Goal: Information Seeking & Learning: Learn about a topic

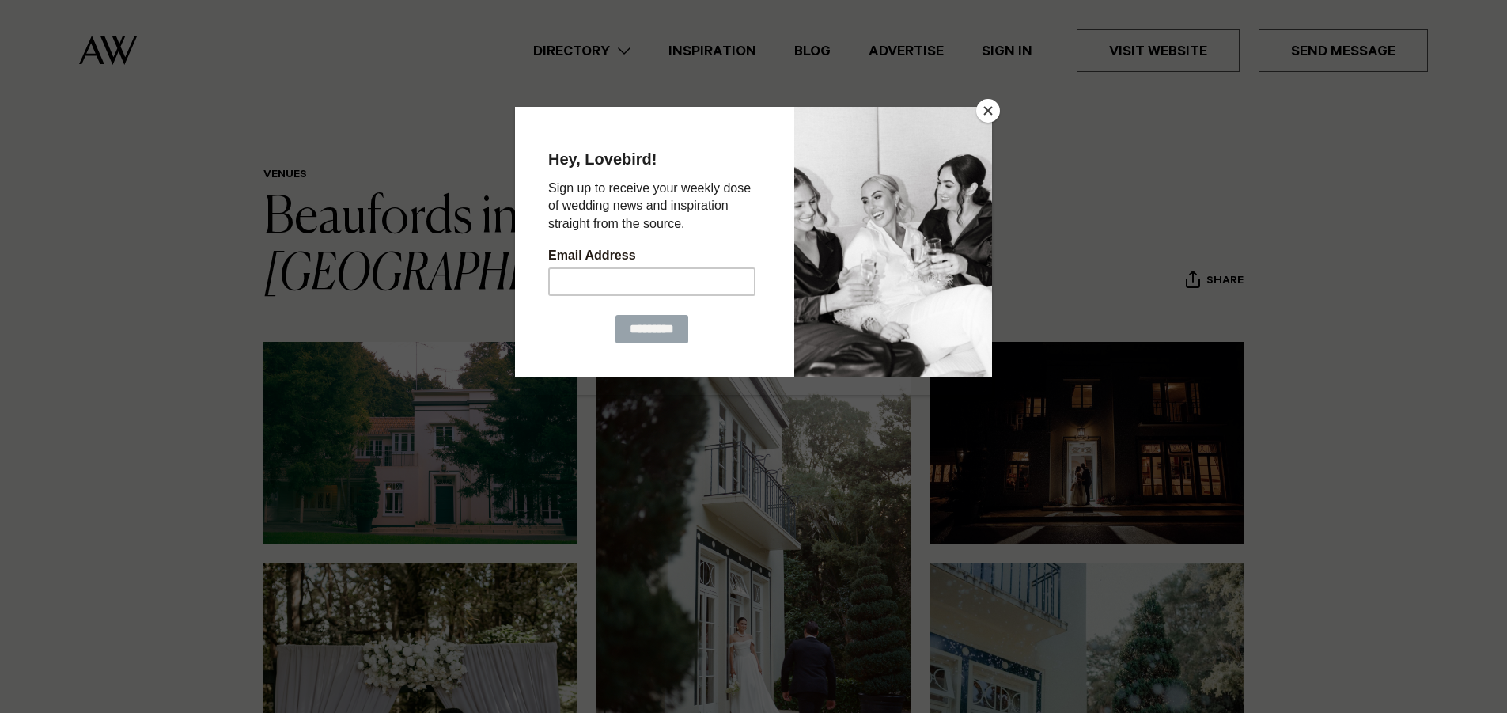
click at [984, 107] on button "Close" at bounding box center [988, 111] width 24 height 24
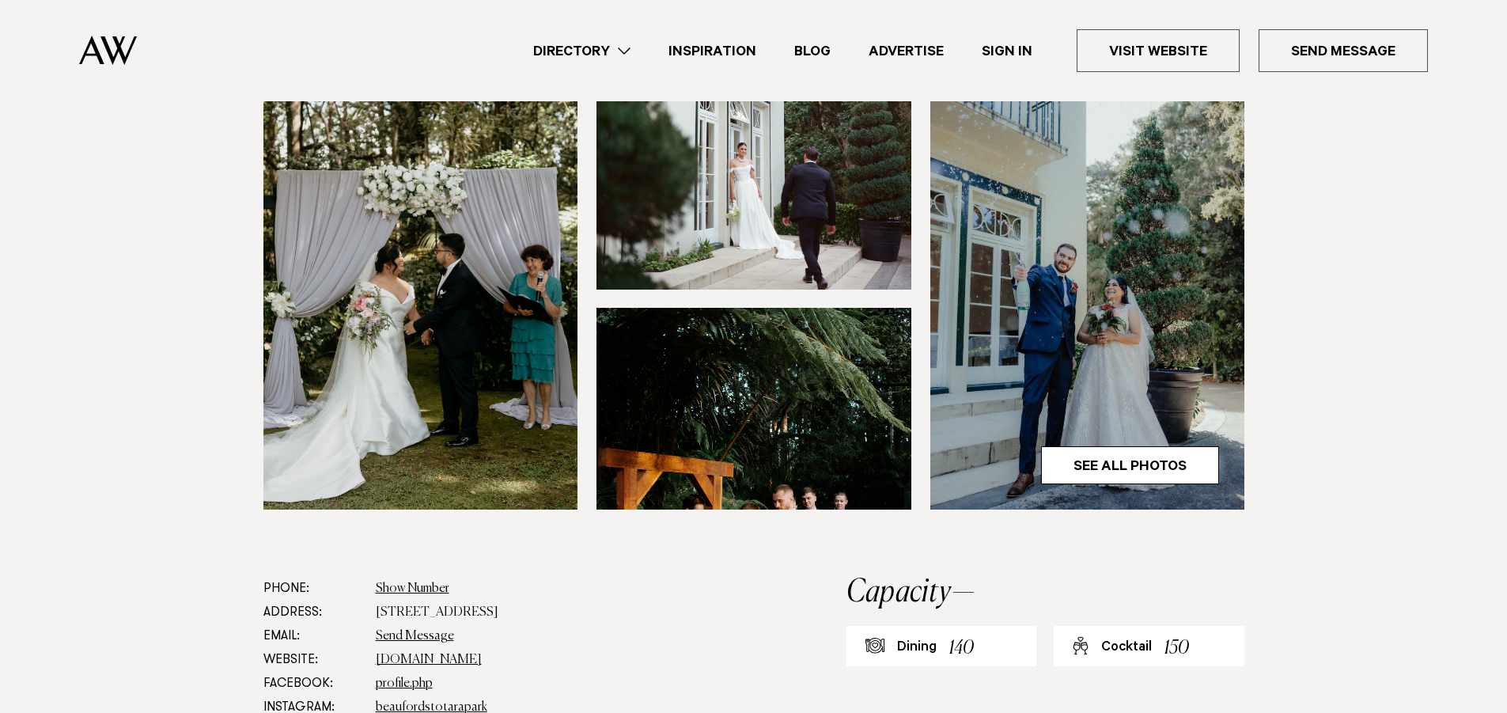
scroll to position [79, 0]
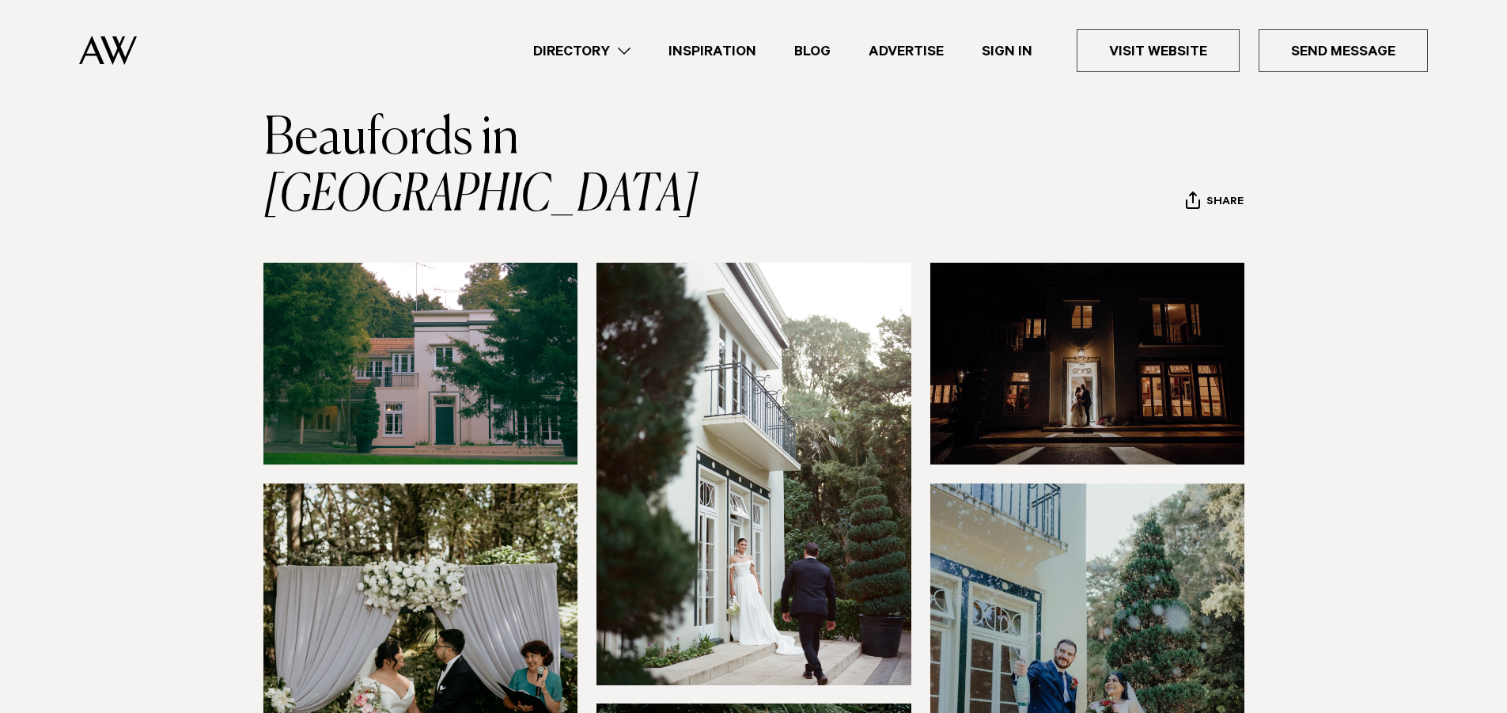
click at [438, 483] on img at bounding box center [420, 694] width 315 height 422
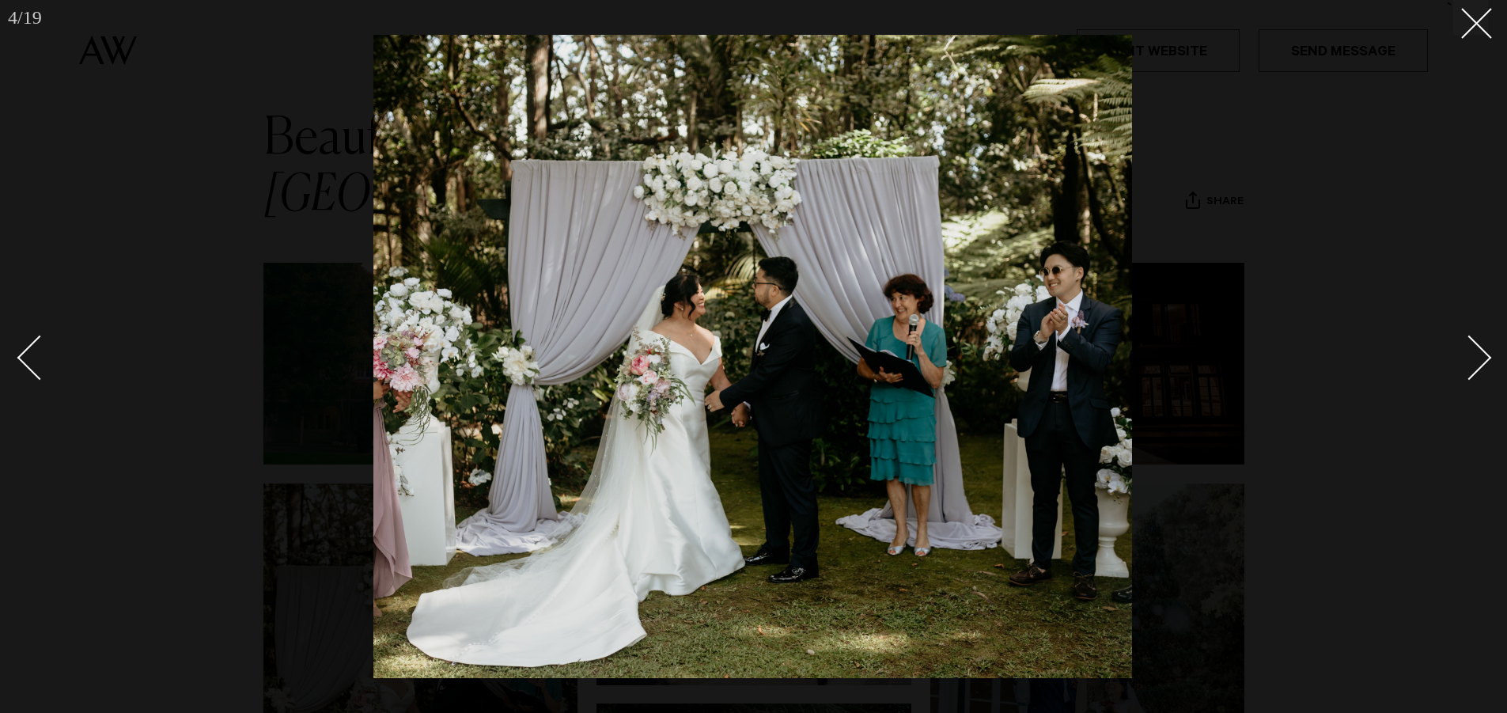
click at [1469, 360] on div "Next slide" at bounding box center [1469, 357] width 45 height 45
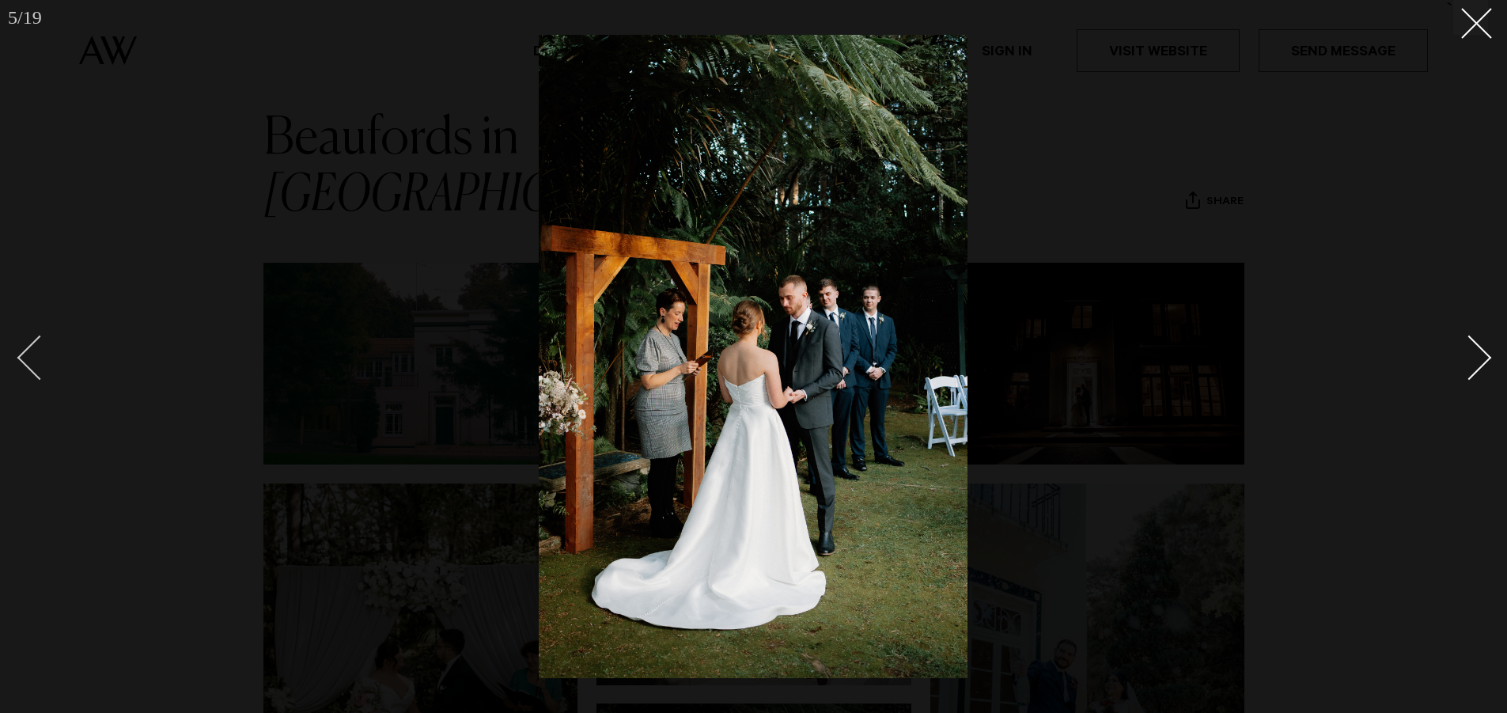
click at [30, 354] on div "Previous slide" at bounding box center [39, 357] width 45 height 45
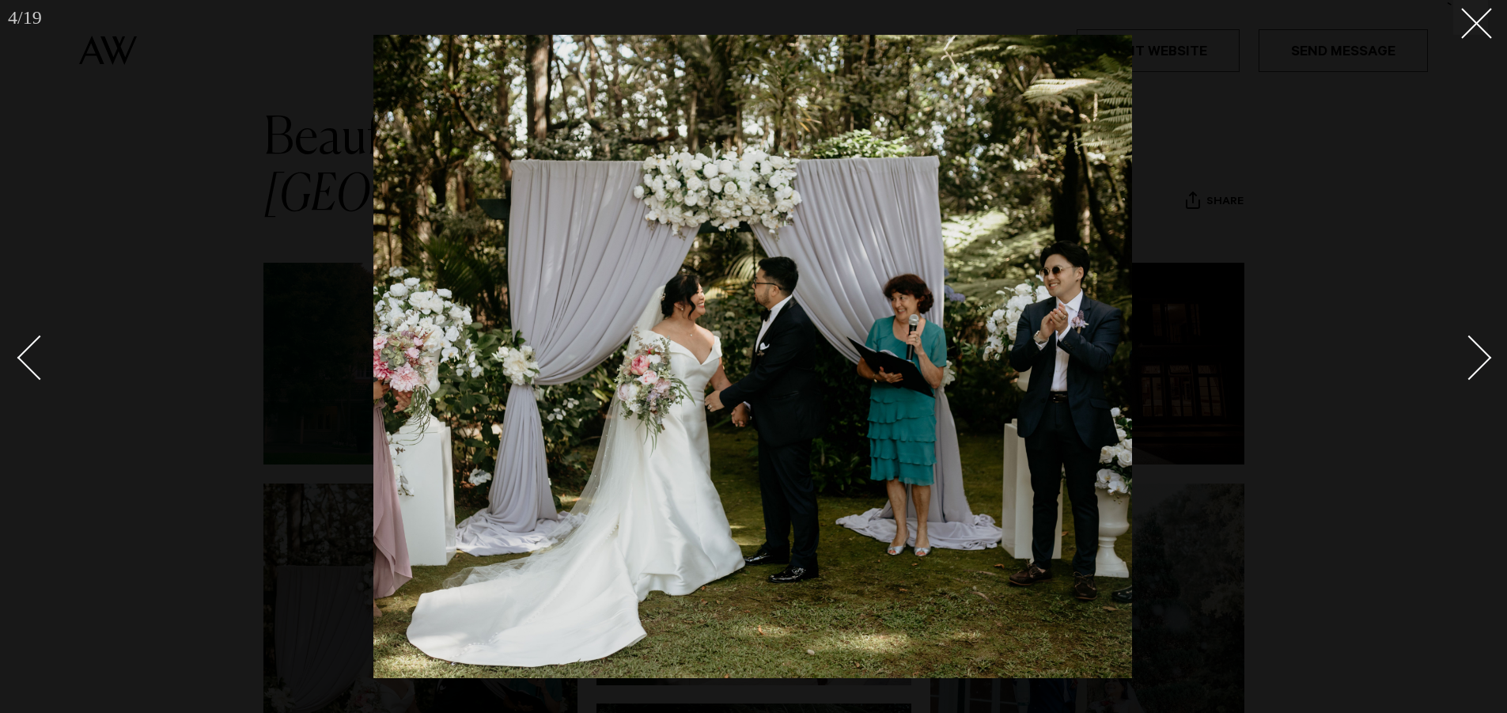
click at [1468, 369] on div "Next slide" at bounding box center [1469, 357] width 45 height 45
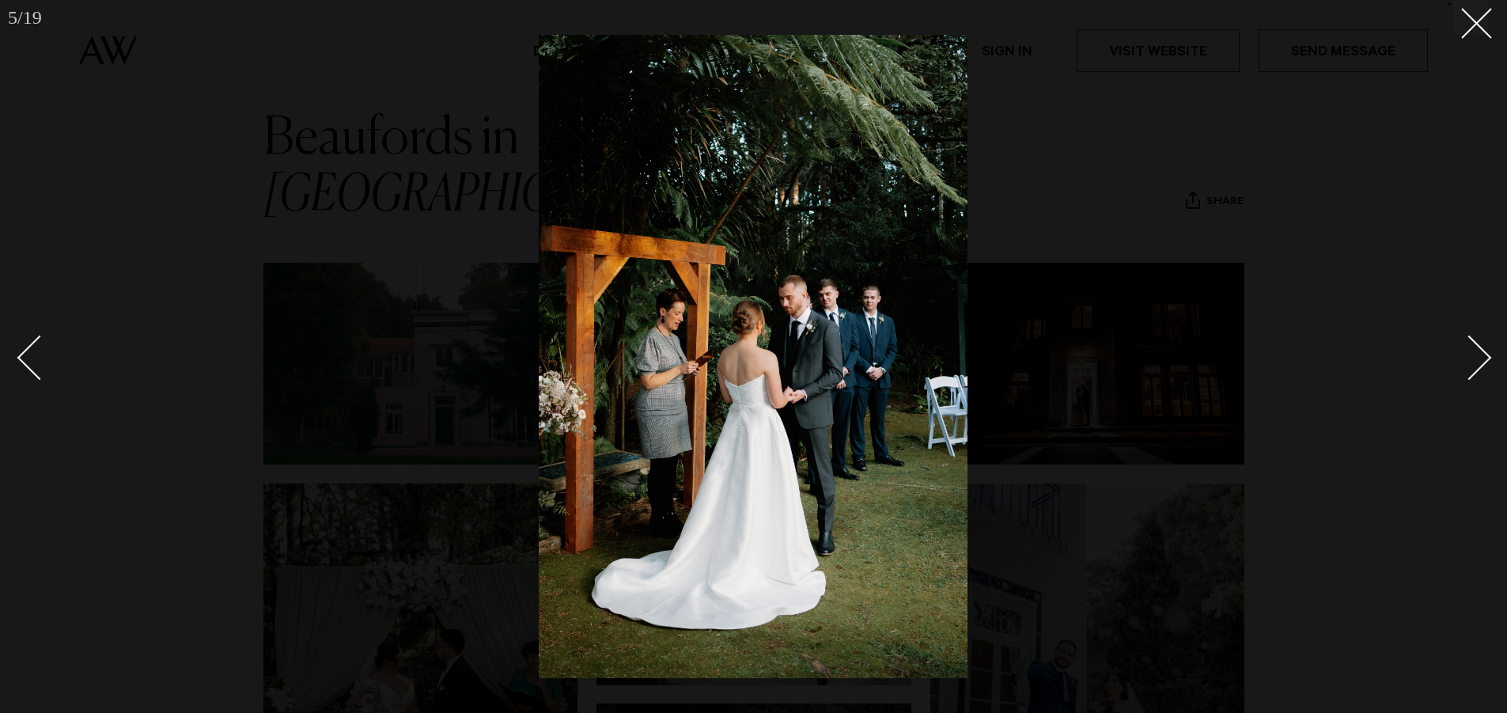
click at [1468, 369] on div "Next slide" at bounding box center [1469, 357] width 45 height 45
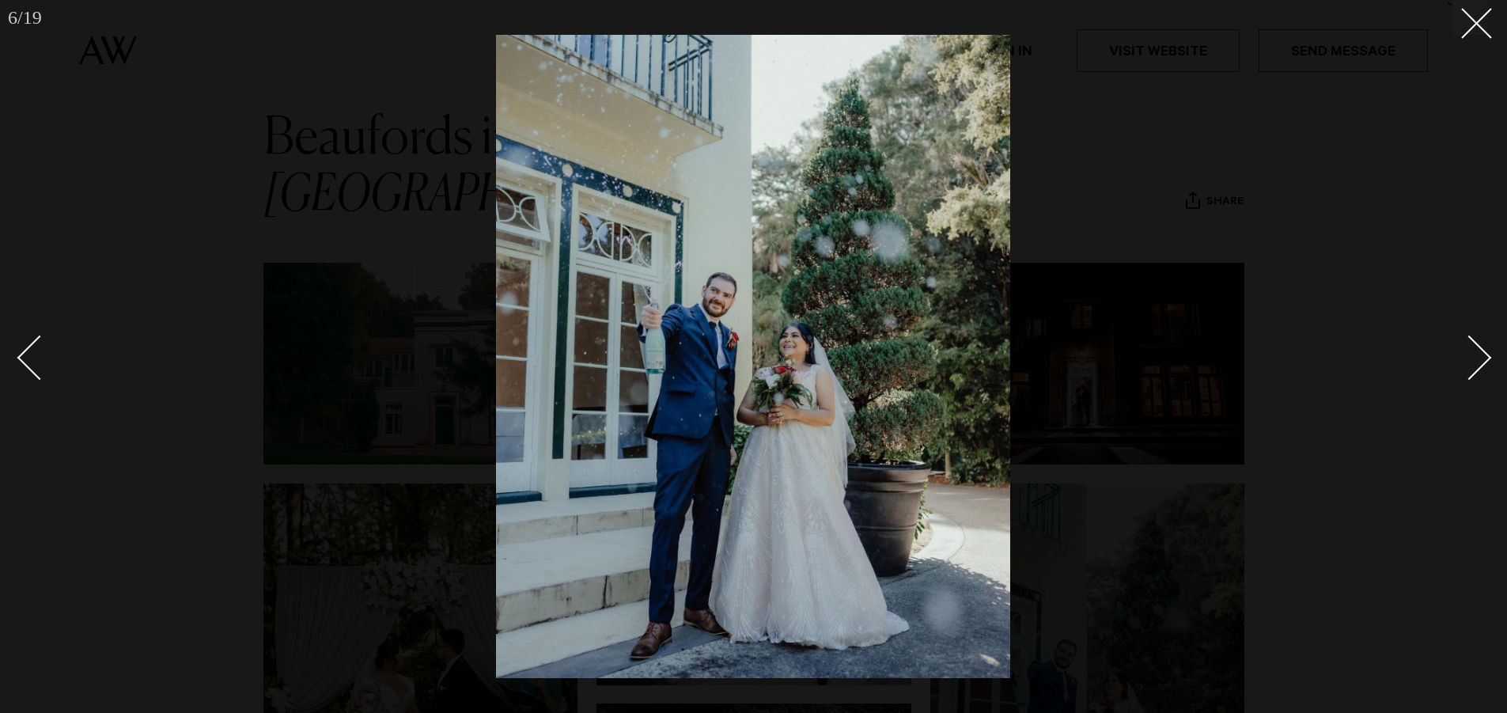
click at [1468, 369] on div "Next slide" at bounding box center [1469, 357] width 45 height 45
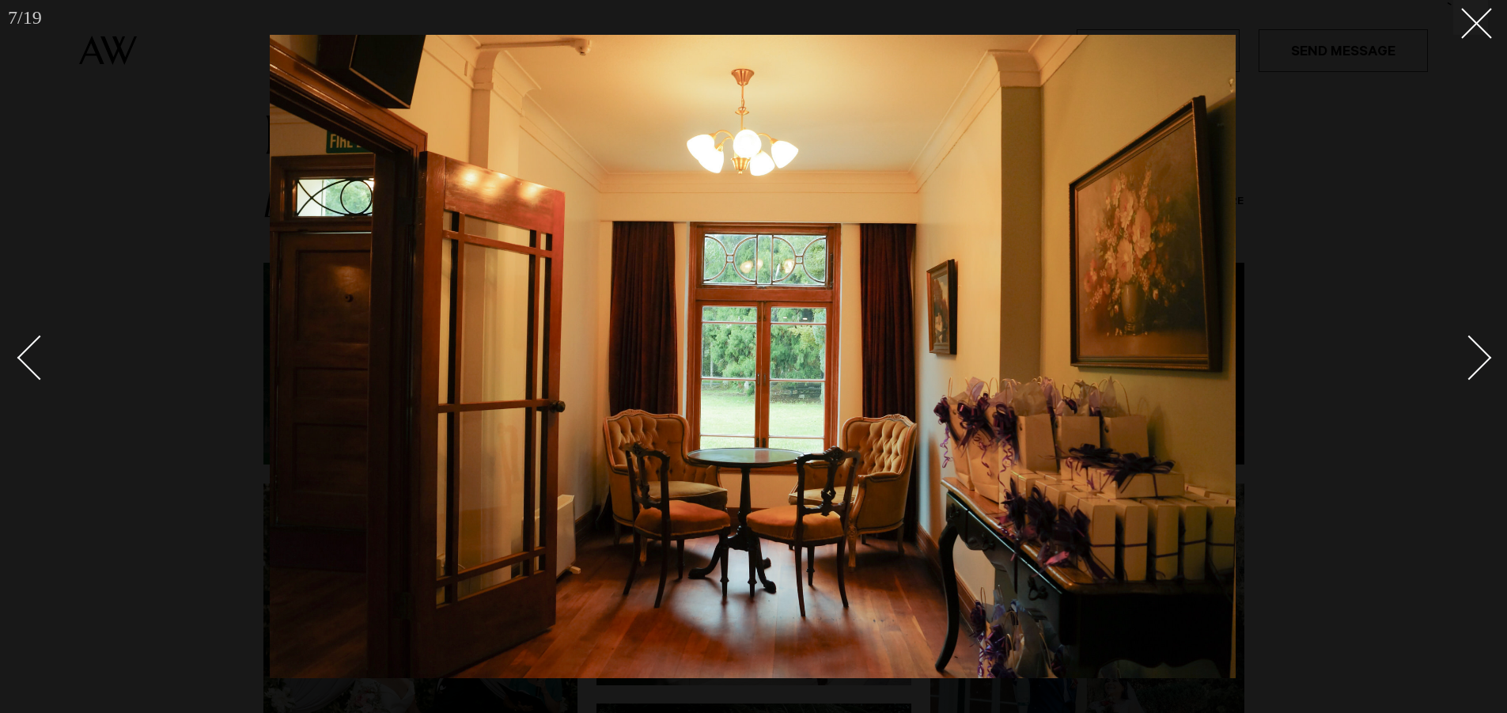
click at [1468, 369] on div "Next slide" at bounding box center [1469, 357] width 45 height 45
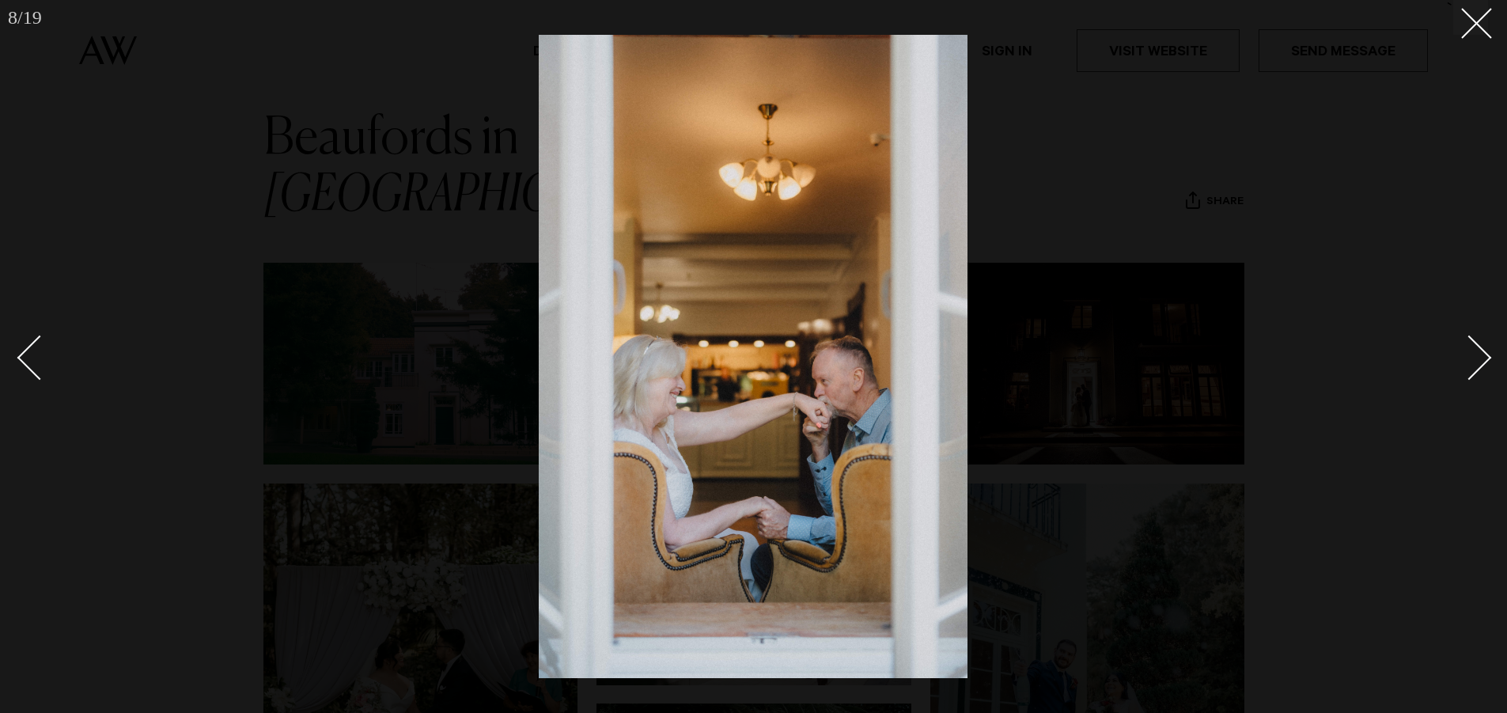
click at [14, 366] on div at bounding box center [753, 356] width 1507 height 713
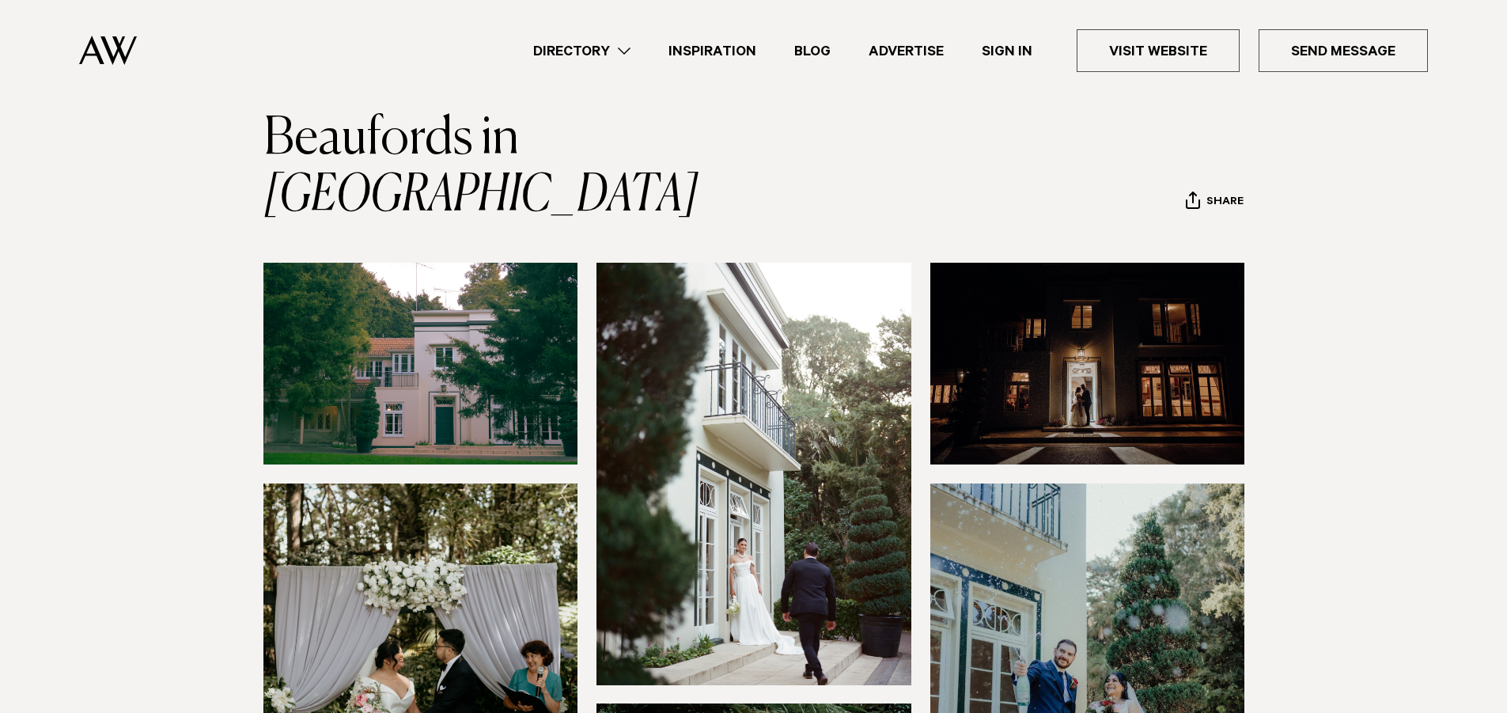
click at [523, 324] on img at bounding box center [420, 364] width 315 height 202
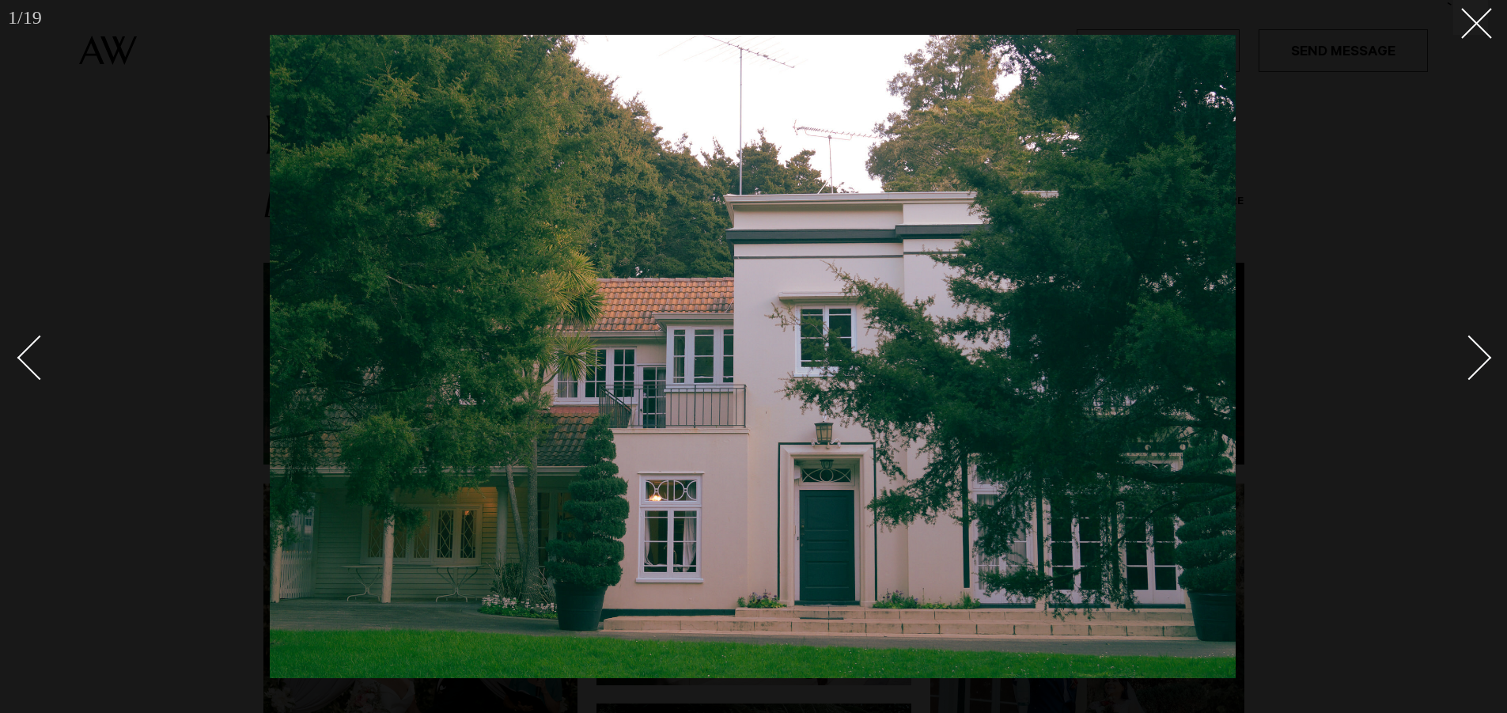
click at [1475, 352] on div "Next slide" at bounding box center [1469, 357] width 45 height 45
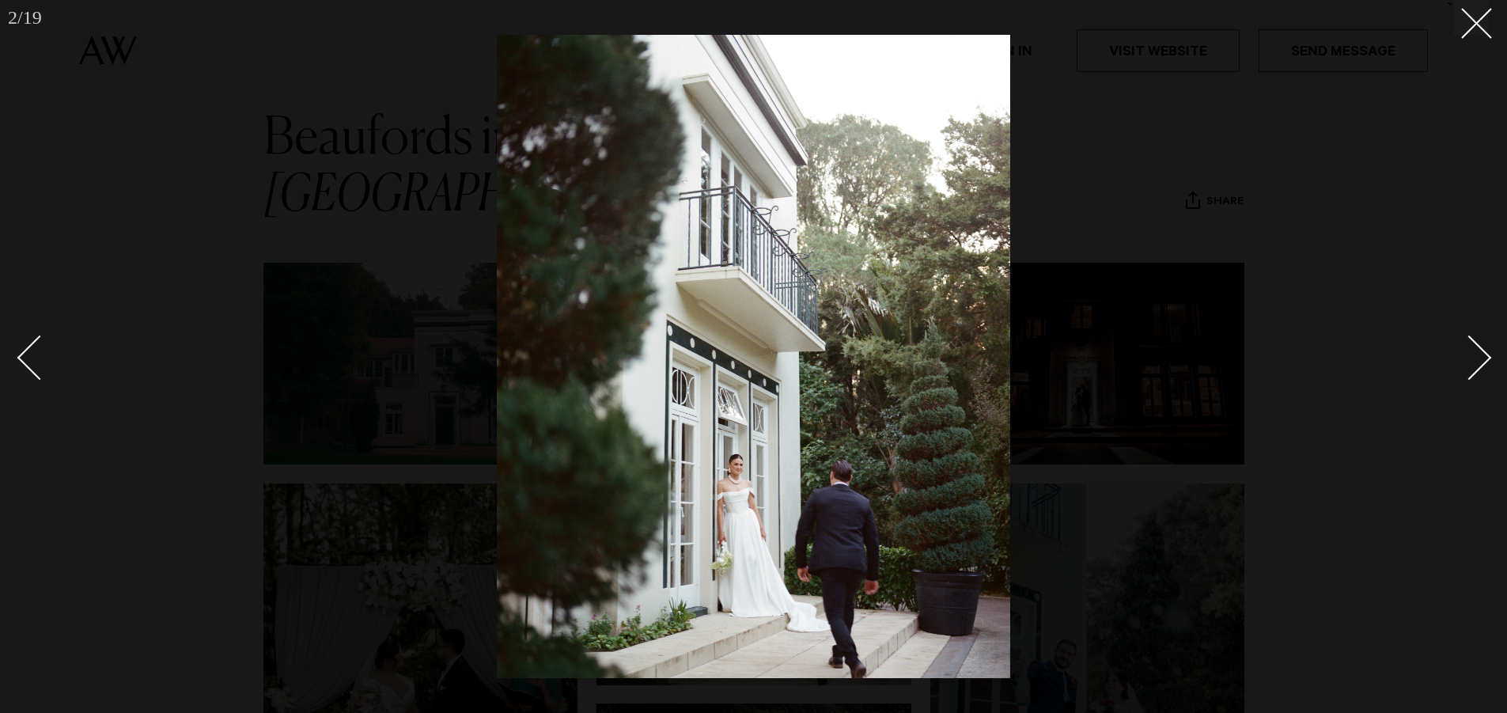
click at [1475, 352] on div "Next slide" at bounding box center [1469, 357] width 45 height 45
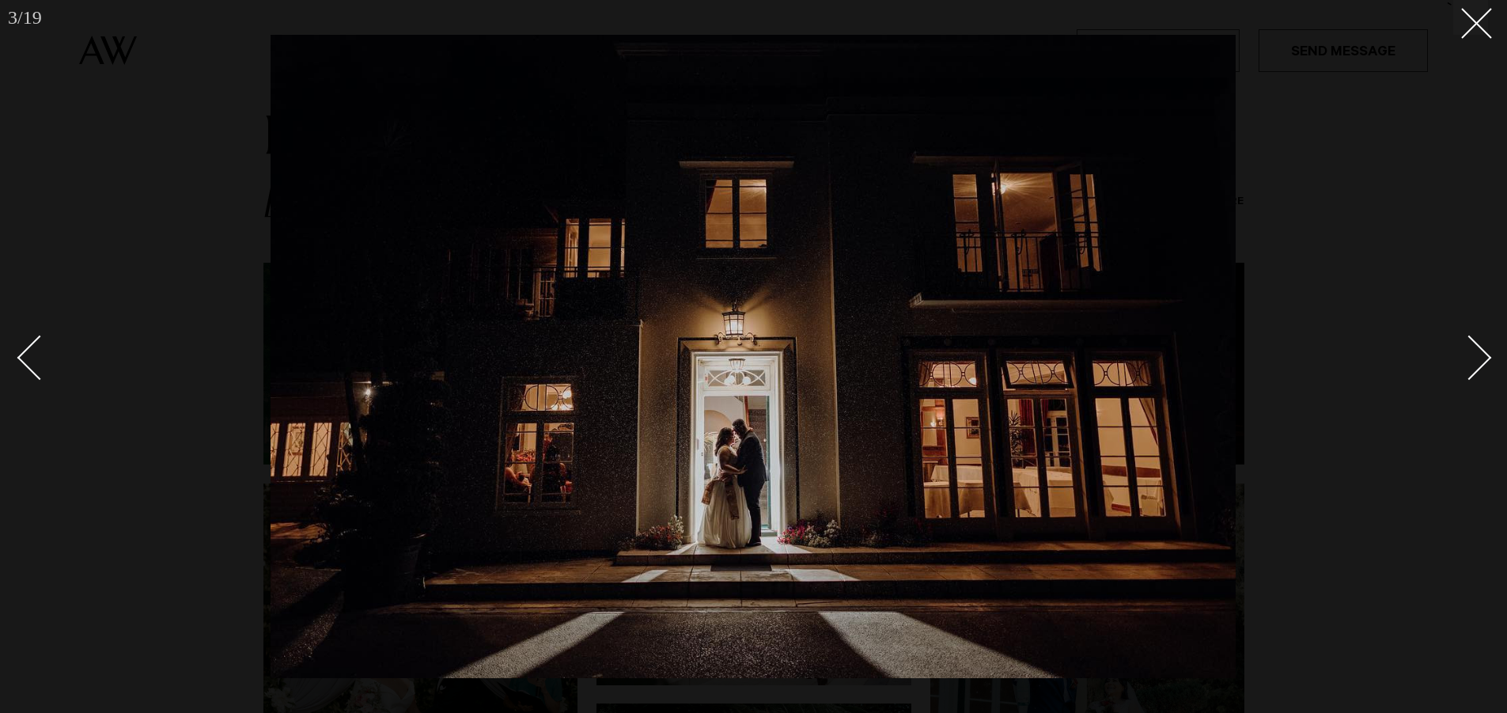
click at [1475, 352] on div "Next slide" at bounding box center [1469, 357] width 45 height 45
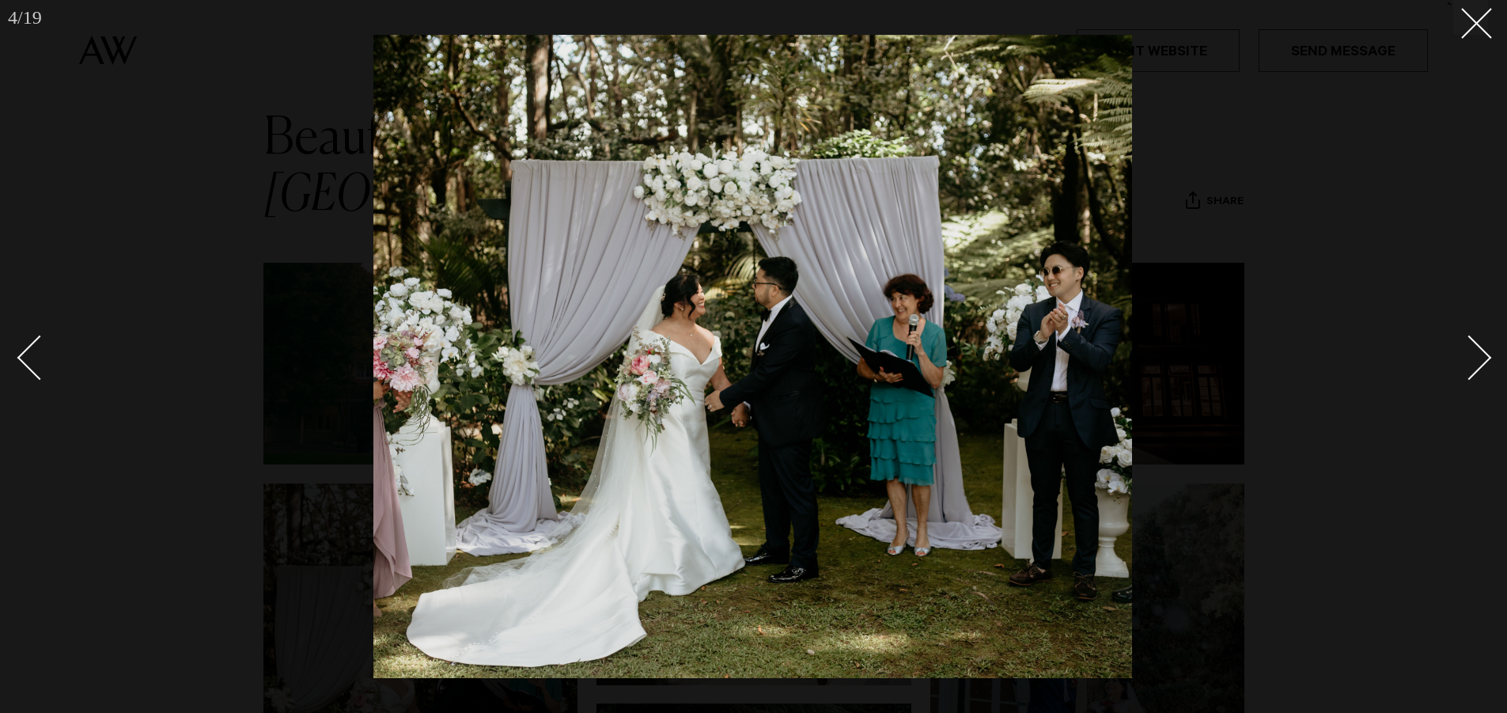
click at [1474, 352] on div "Next slide" at bounding box center [1469, 357] width 45 height 45
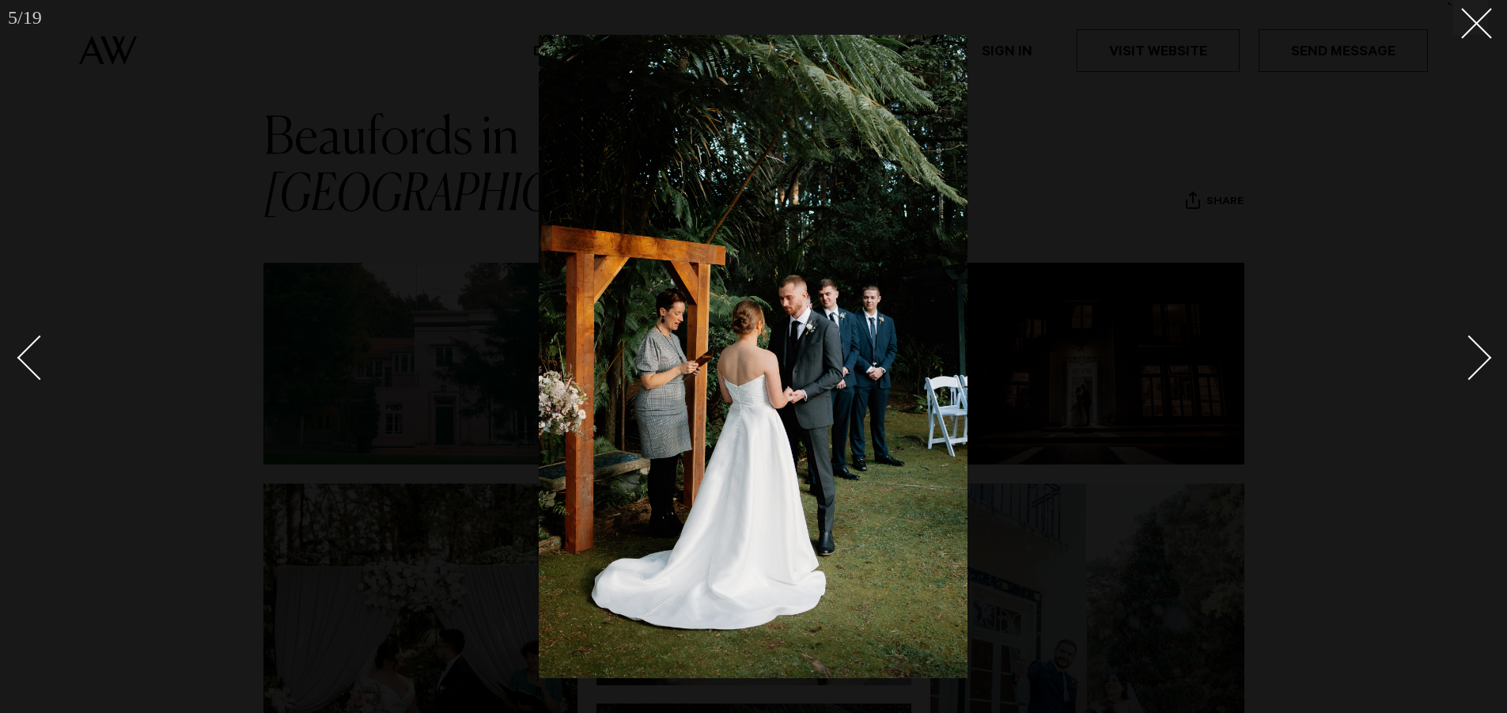
click at [1474, 352] on div "Next slide" at bounding box center [1469, 357] width 45 height 45
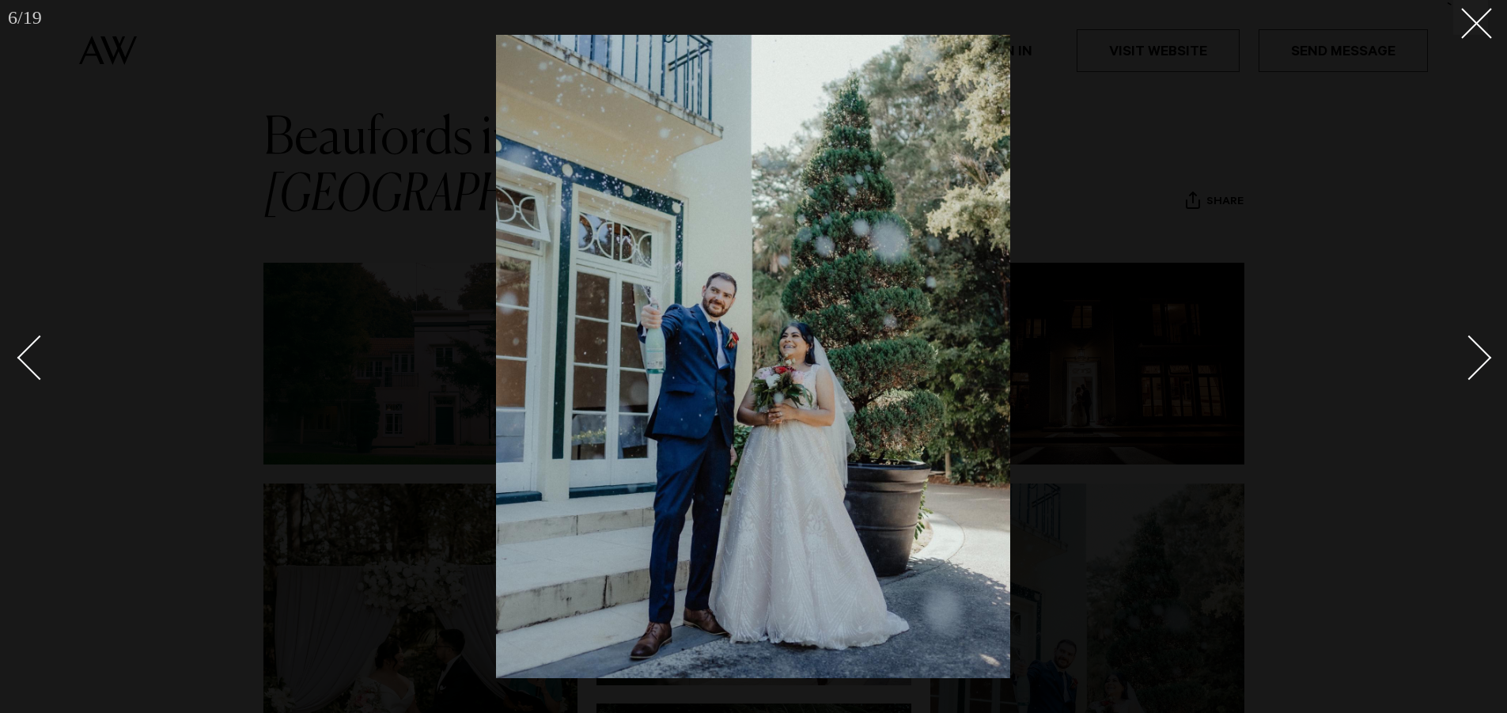
click at [1474, 352] on div "Next slide" at bounding box center [1469, 357] width 45 height 45
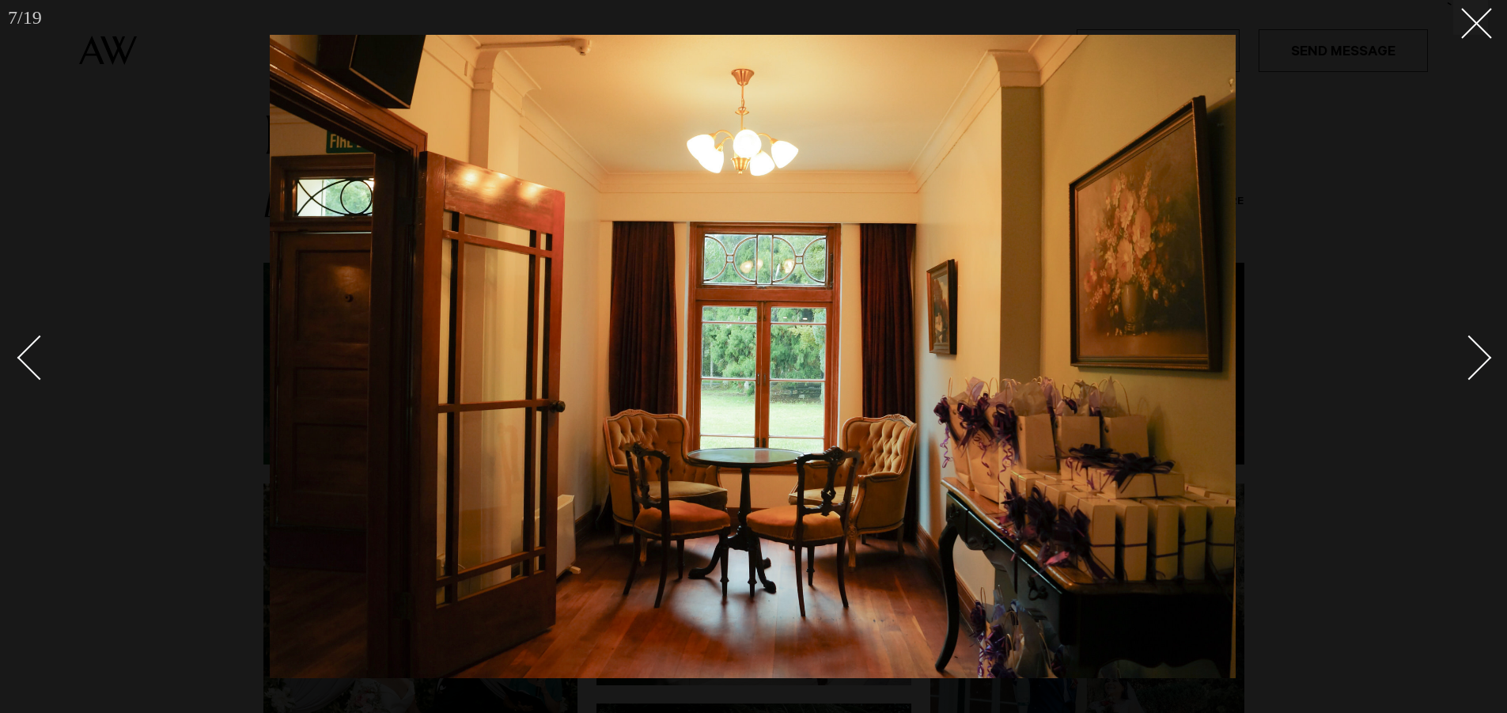
click at [1473, 354] on div "Next slide" at bounding box center [1469, 357] width 45 height 45
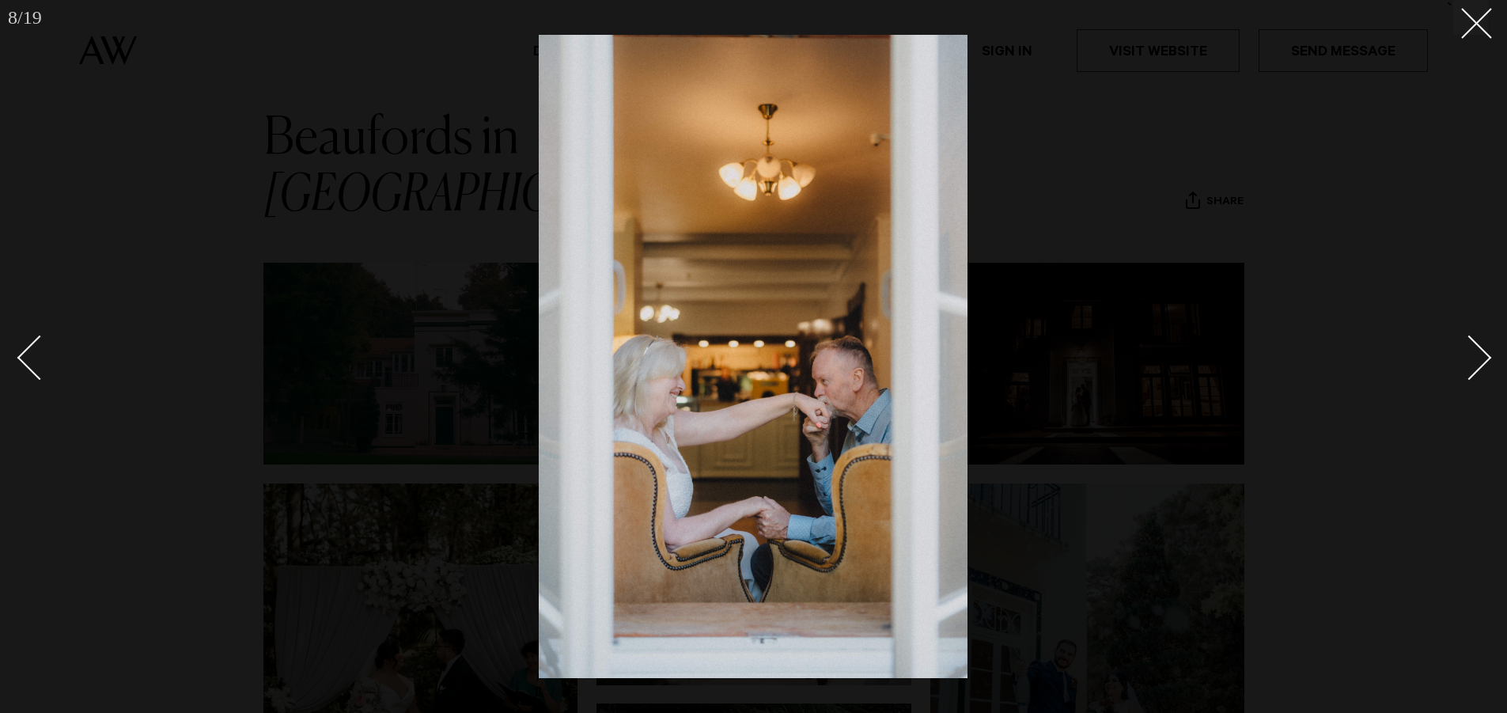
click at [1473, 354] on div "Next slide" at bounding box center [1469, 357] width 45 height 45
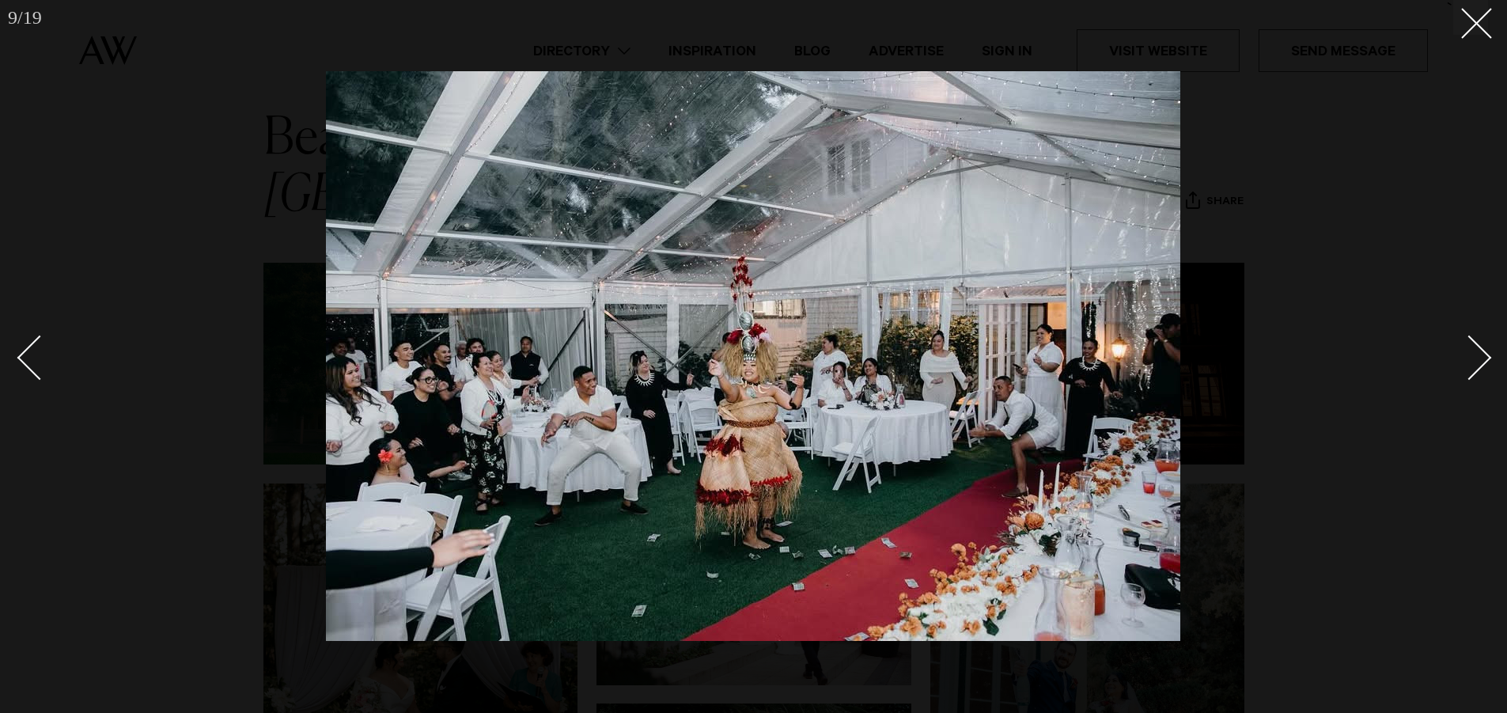
click at [1473, 354] on div "Next slide" at bounding box center [1469, 357] width 45 height 45
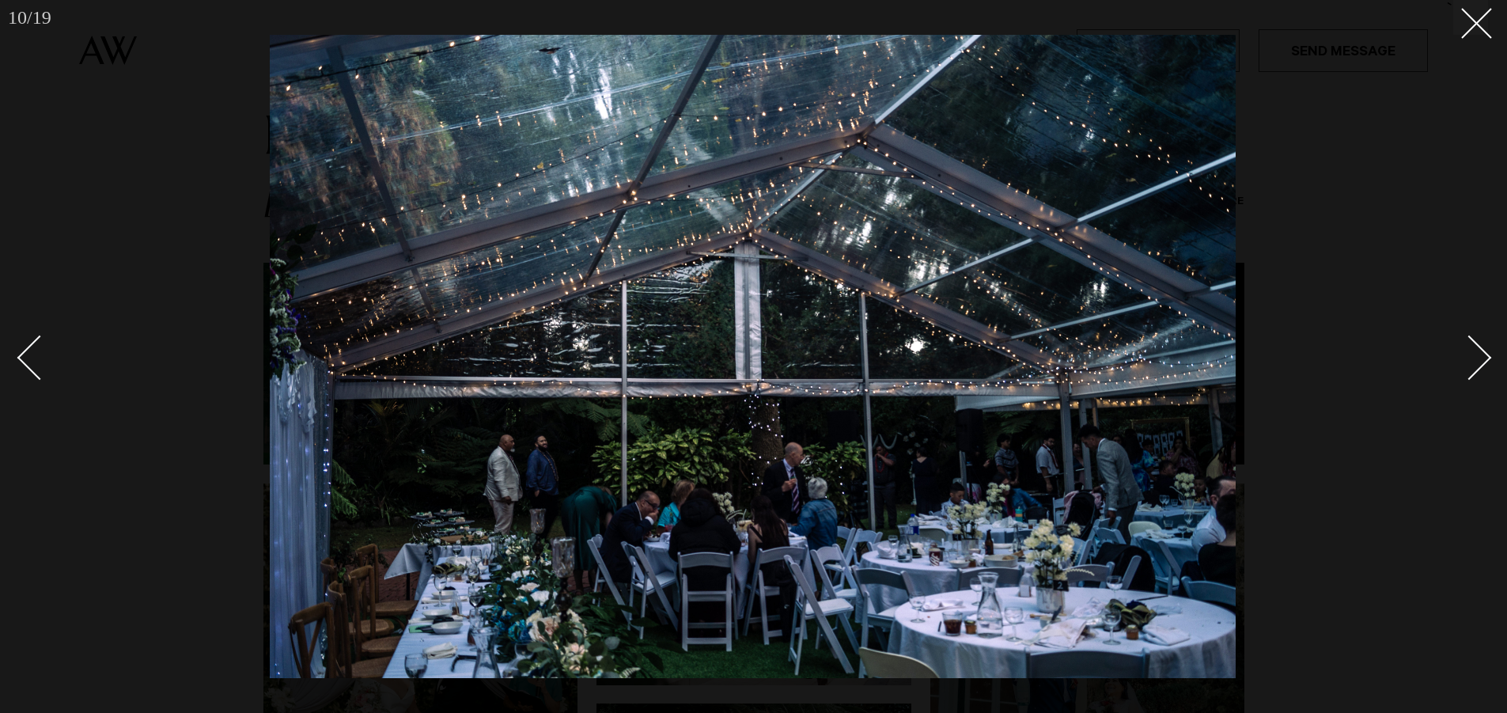
click at [1473, 354] on div "Next slide" at bounding box center [1469, 357] width 45 height 45
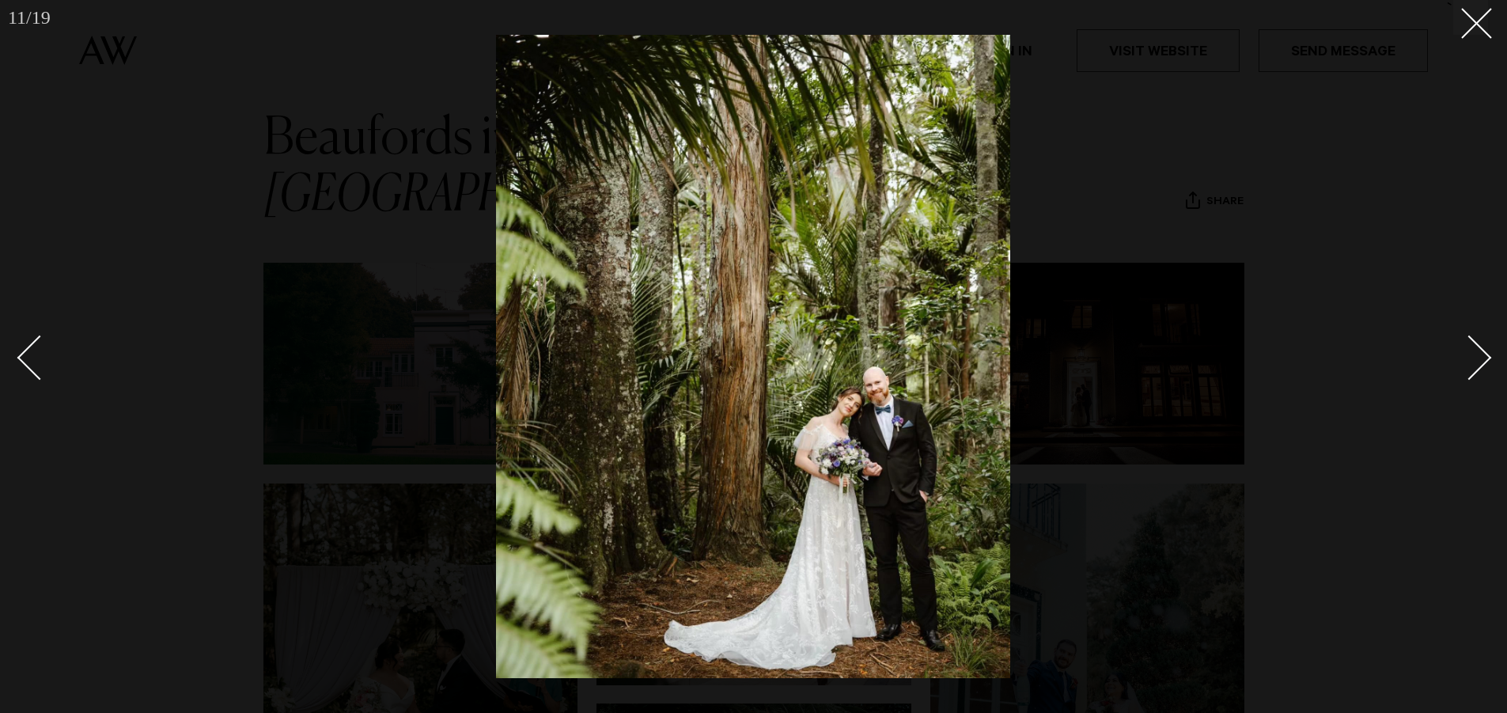
click at [1473, 354] on div "Next slide" at bounding box center [1469, 357] width 45 height 45
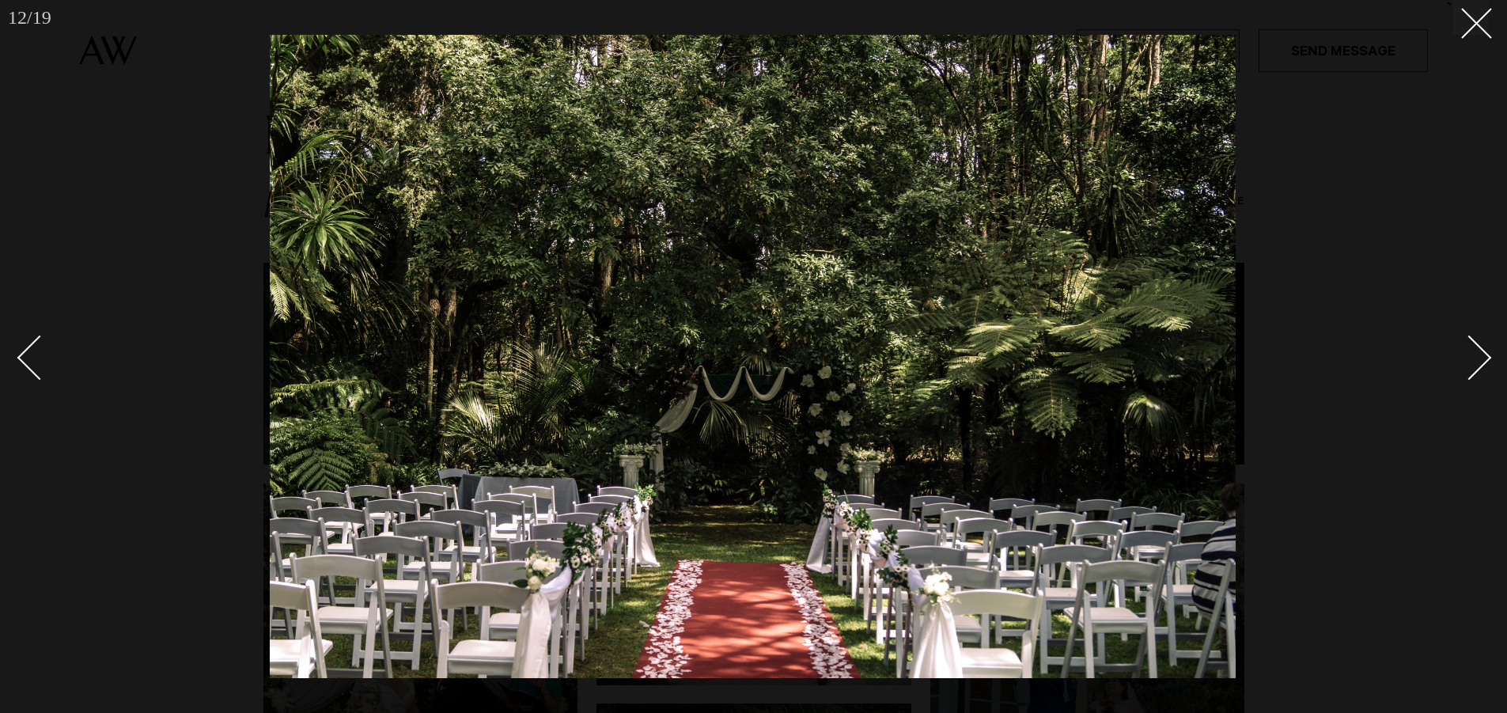
click at [1472, 354] on div "Next slide" at bounding box center [1469, 357] width 45 height 45
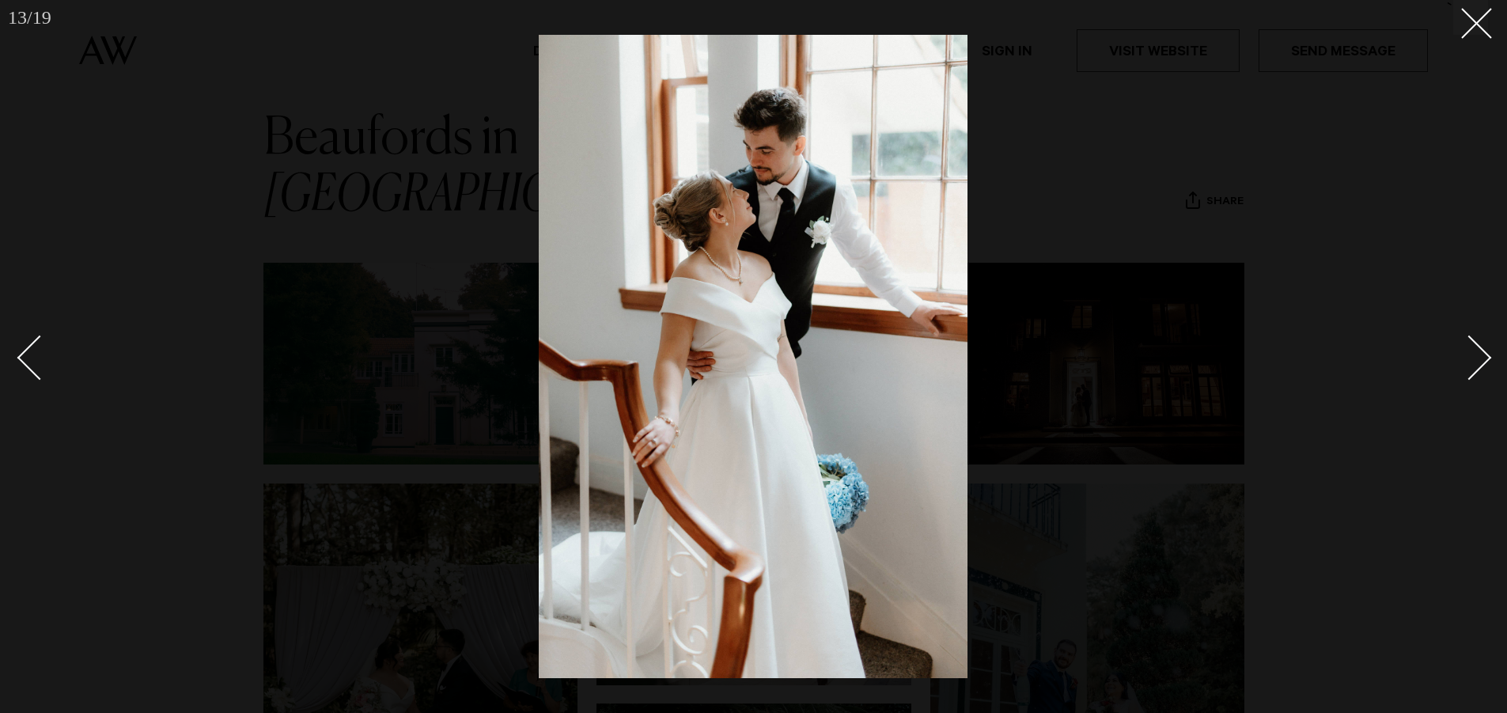
click at [1469, 355] on div "Next slide" at bounding box center [1469, 357] width 45 height 45
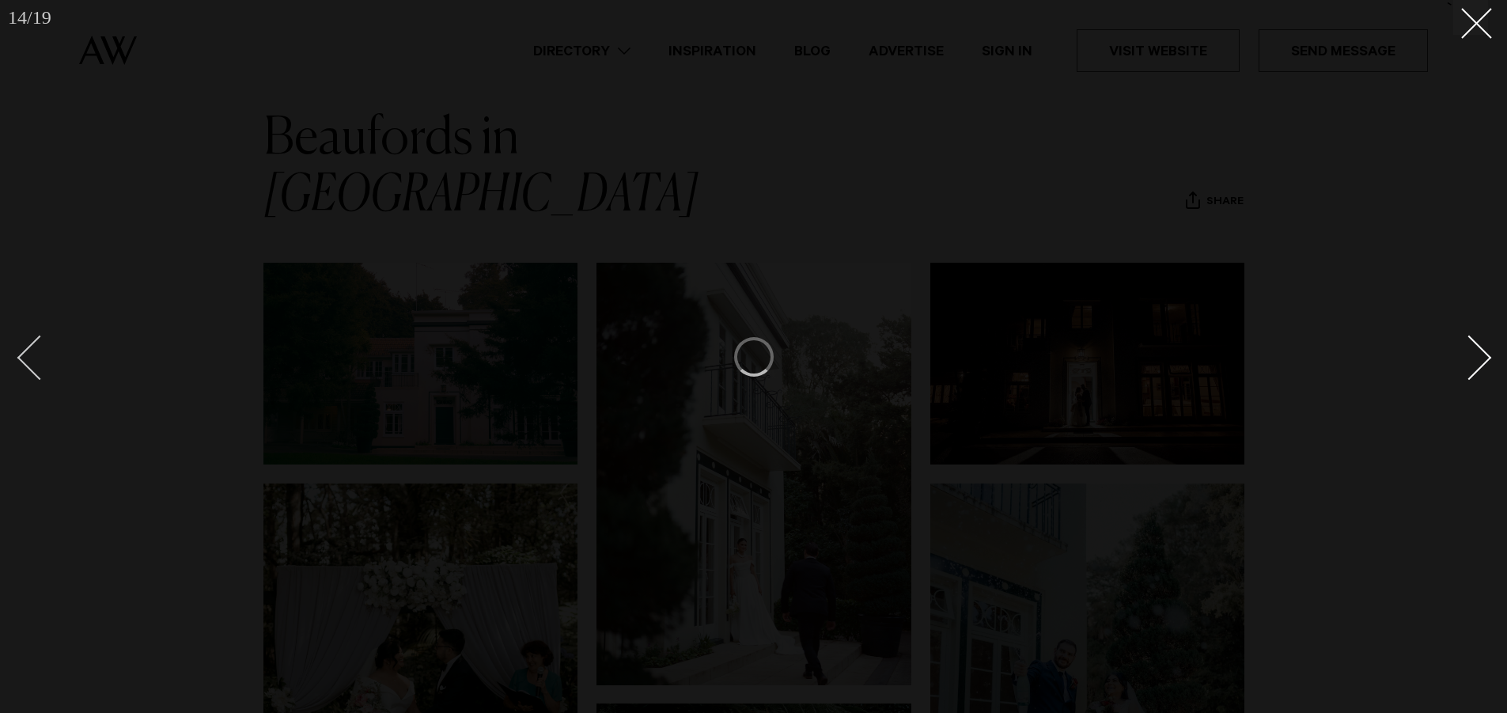
click at [29, 352] on div "Previous slide" at bounding box center [39, 357] width 45 height 45
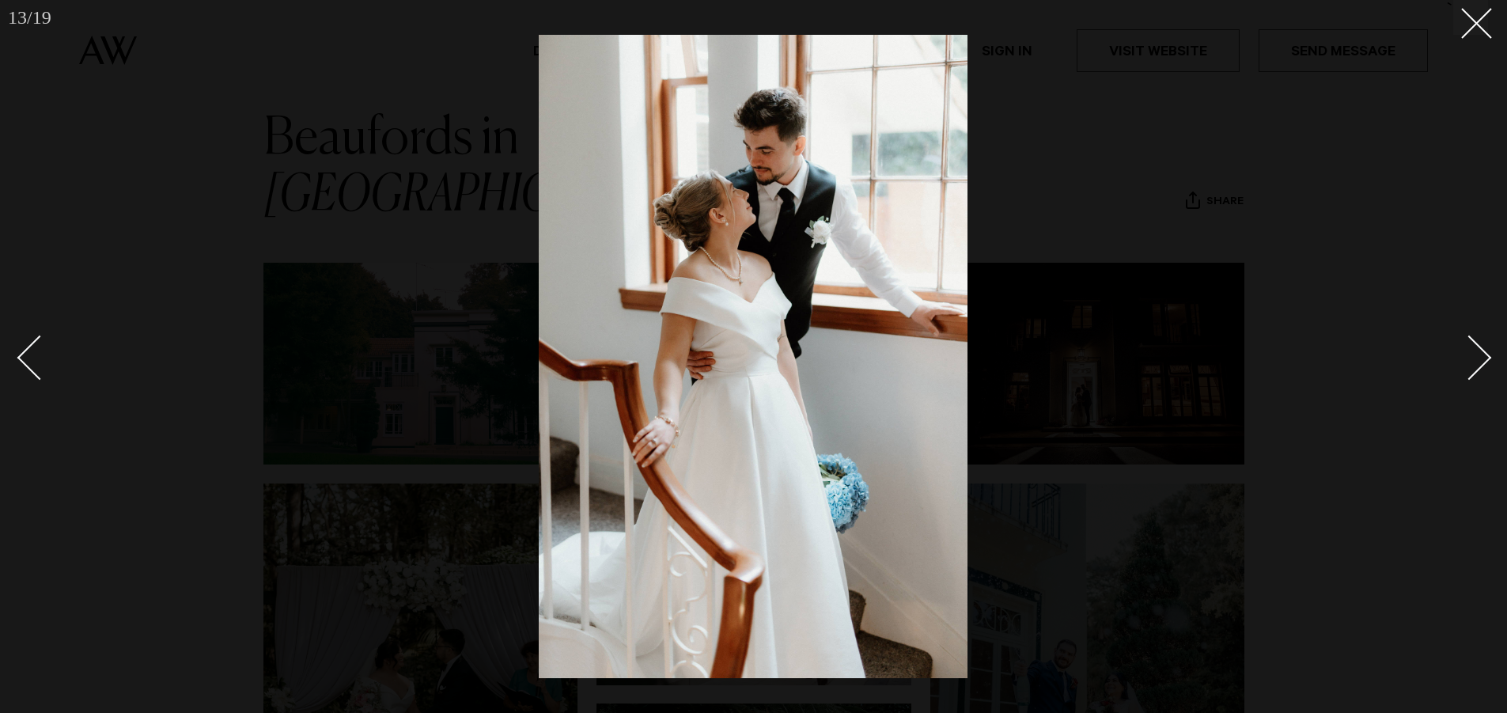
click at [1458, 426] on div at bounding box center [753, 356] width 1507 height 713
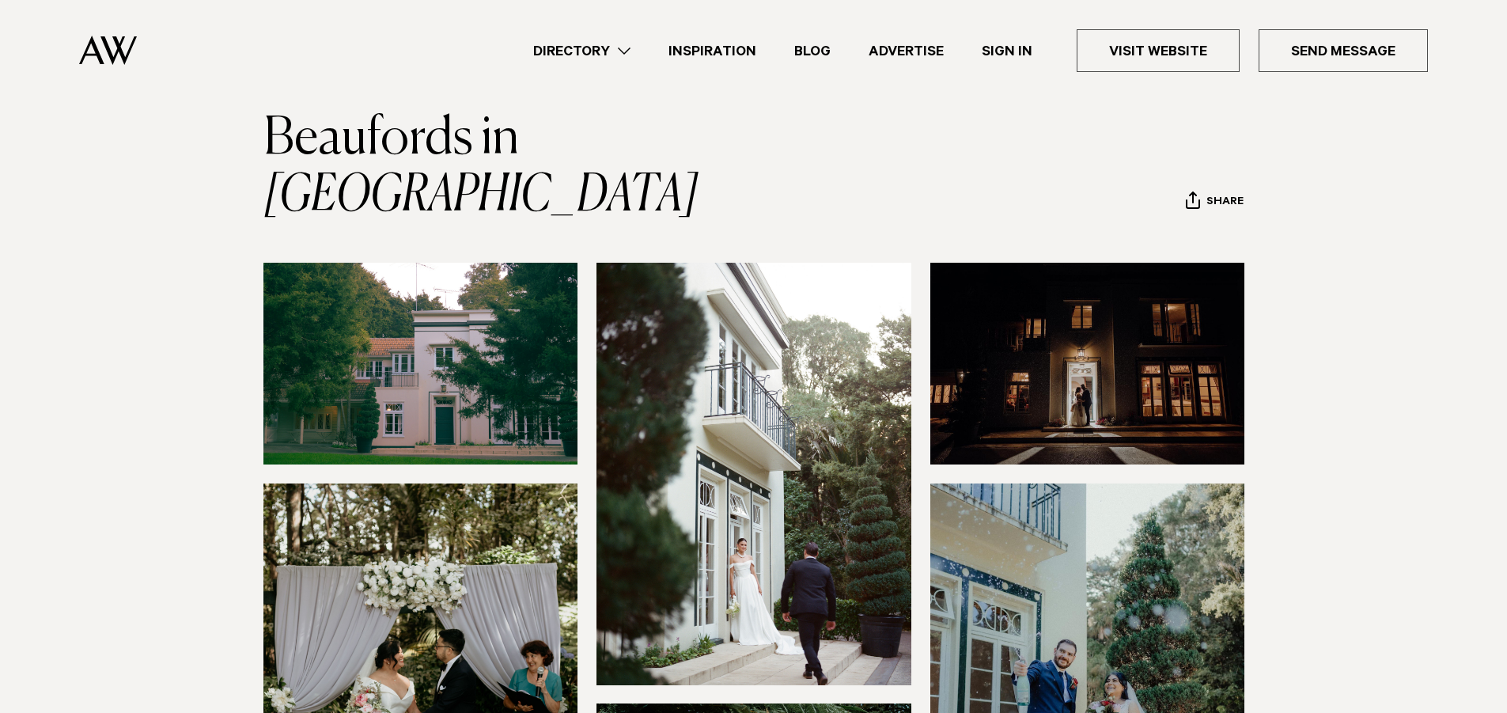
click at [1458, 420] on section at bounding box center [753, 618] width 1507 height 710
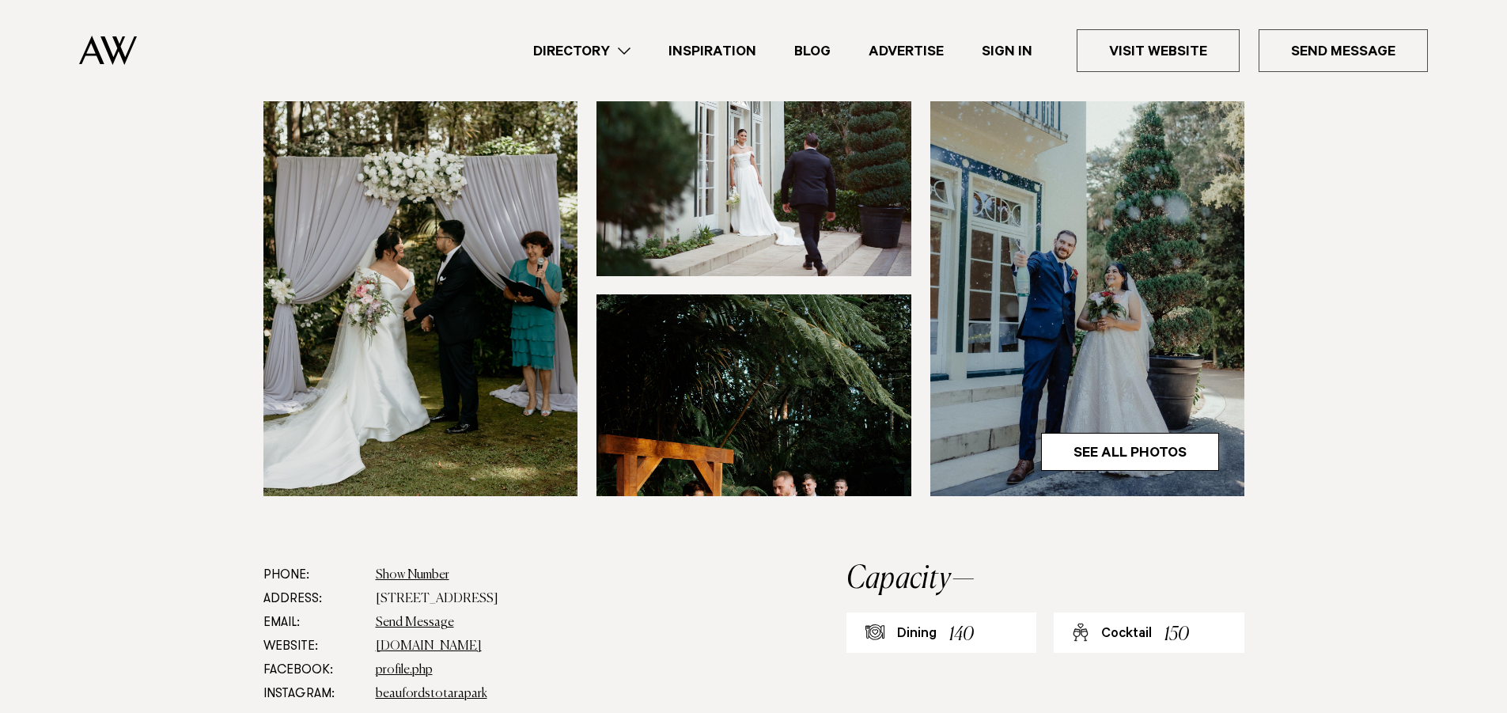
scroll to position [475, 0]
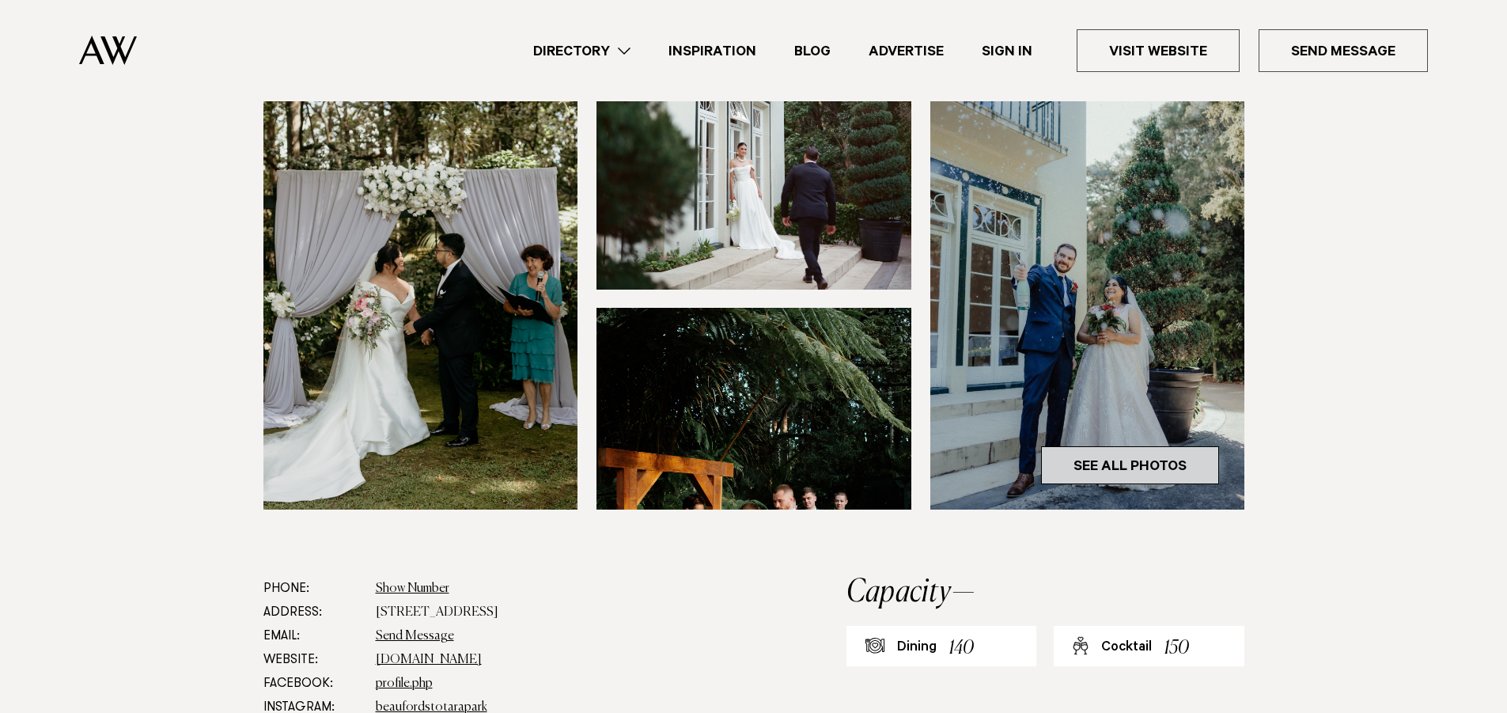
click at [1118, 446] on link "See All Photos" at bounding box center [1130, 465] width 178 height 38
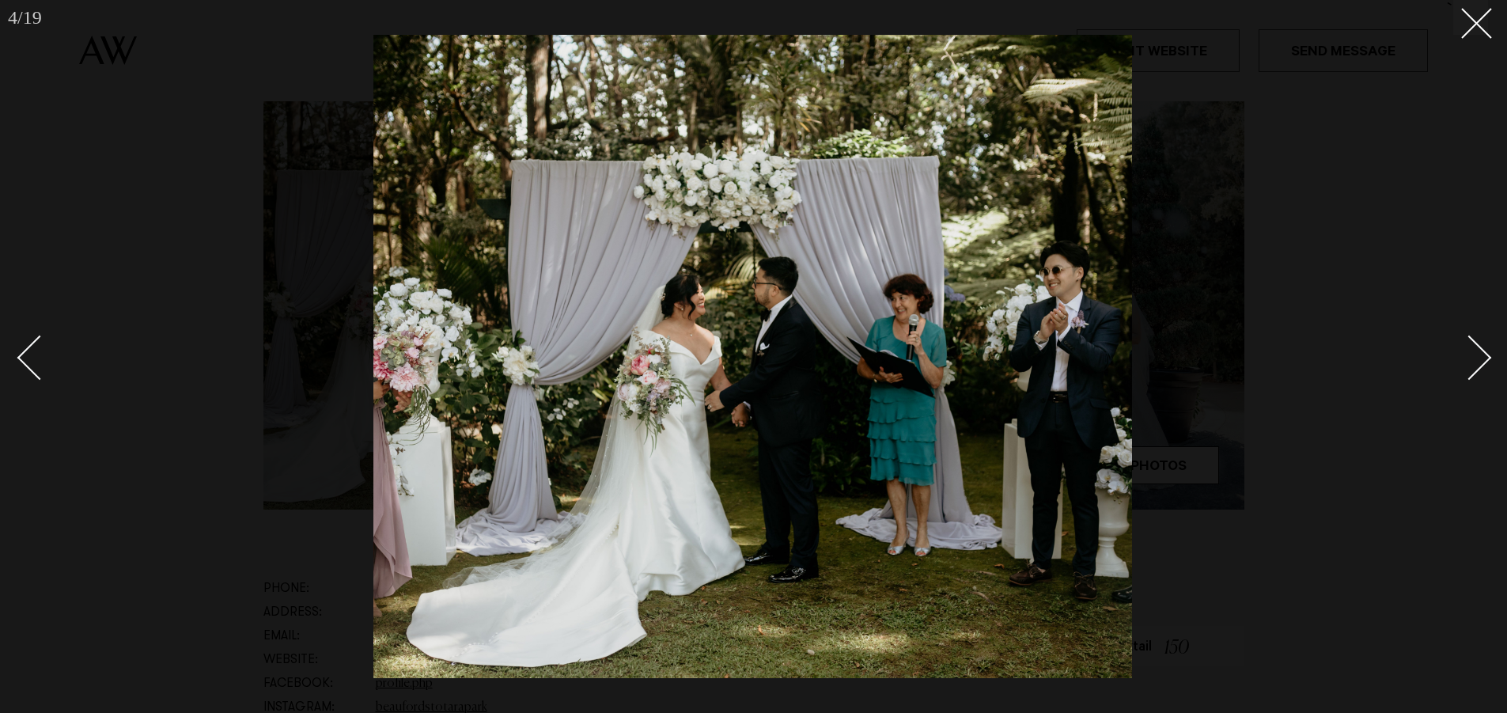
click at [1465, 353] on div "Next slide" at bounding box center [1469, 357] width 45 height 45
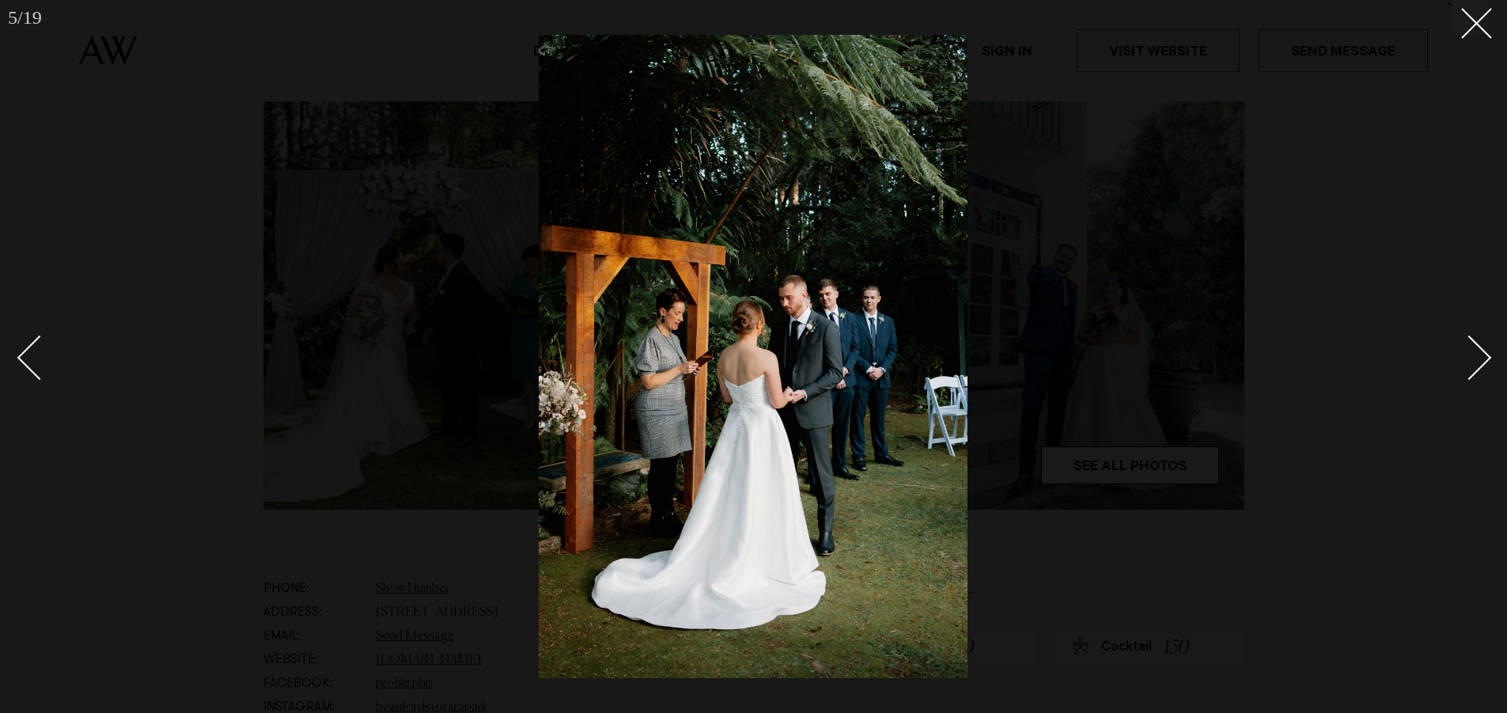
click at [1465, 353] on div "Next slide" at bounding box center [1469, 357] width 45 height 45
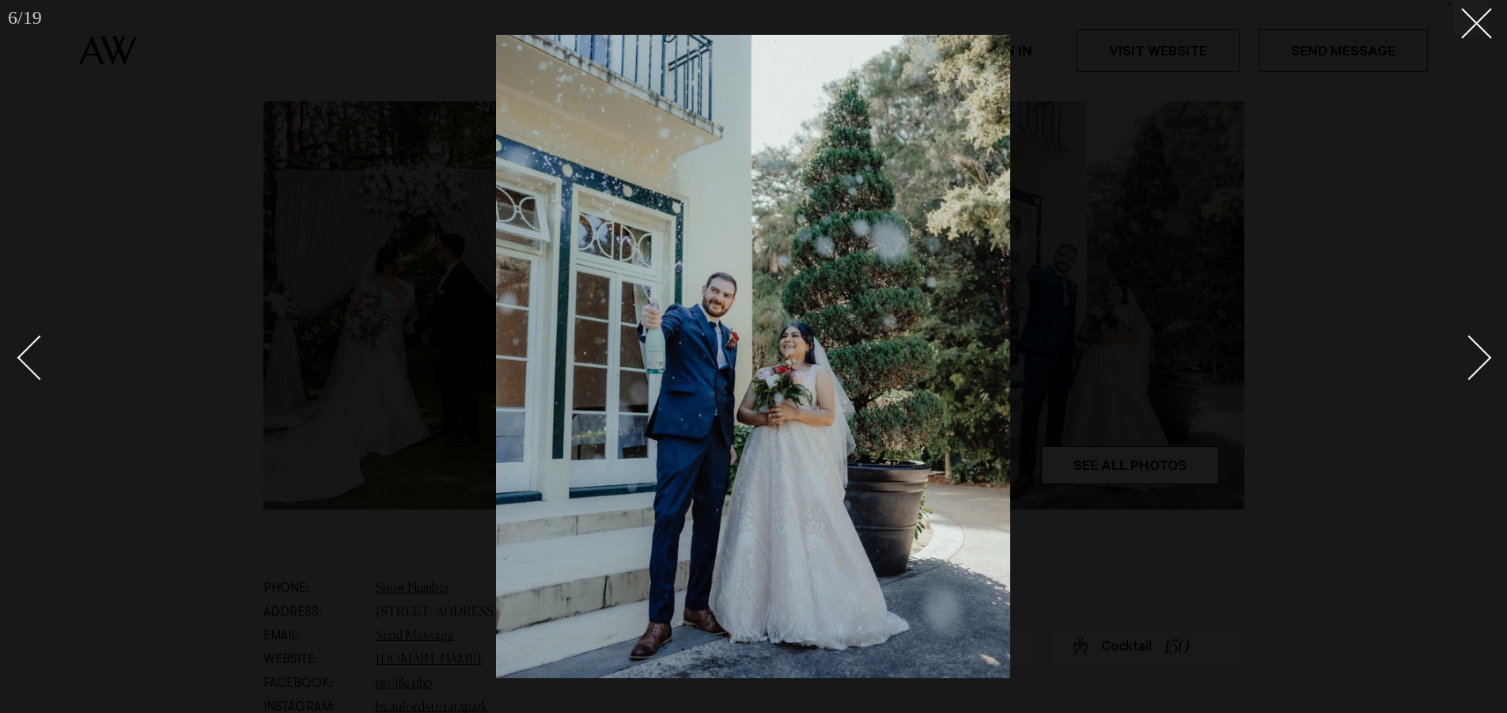
click at [1465, 353] on div "Next slide" at bounding box center [1469, 357] width 45 height 45
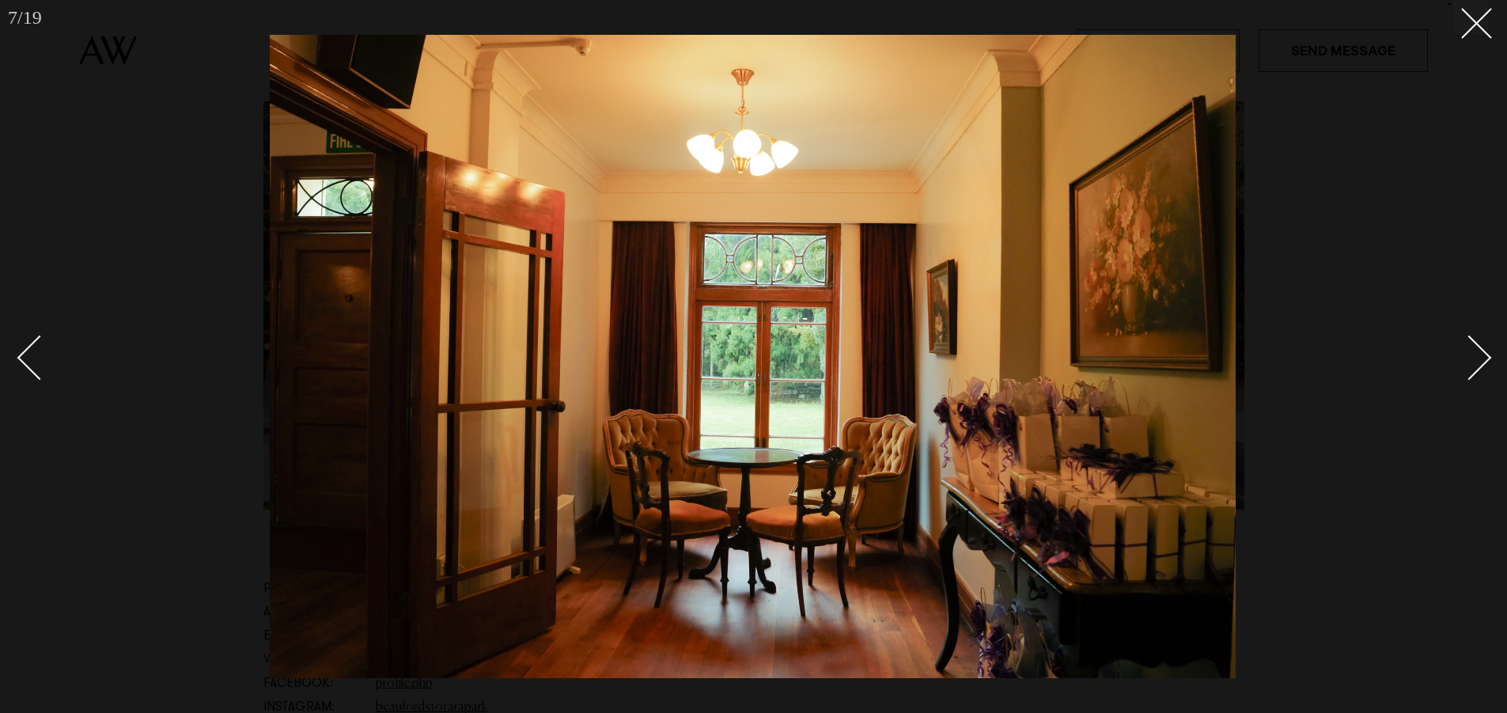
click at [1465, 353] on div "Next slide" at bounding box center [1469, 357] width 45 height 45
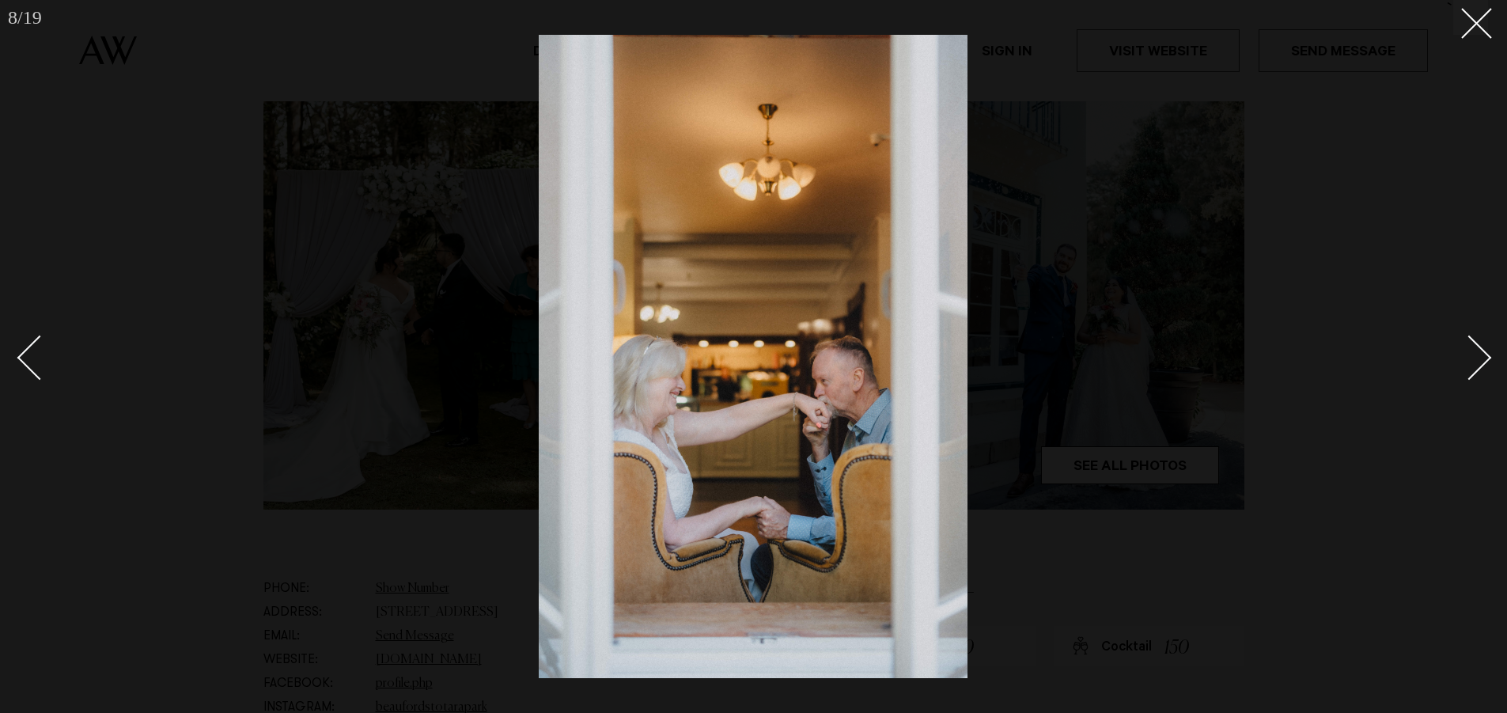
click at [1465, 353] on div "Next slide" at bounding box center [1469, 357] width 45 height 45
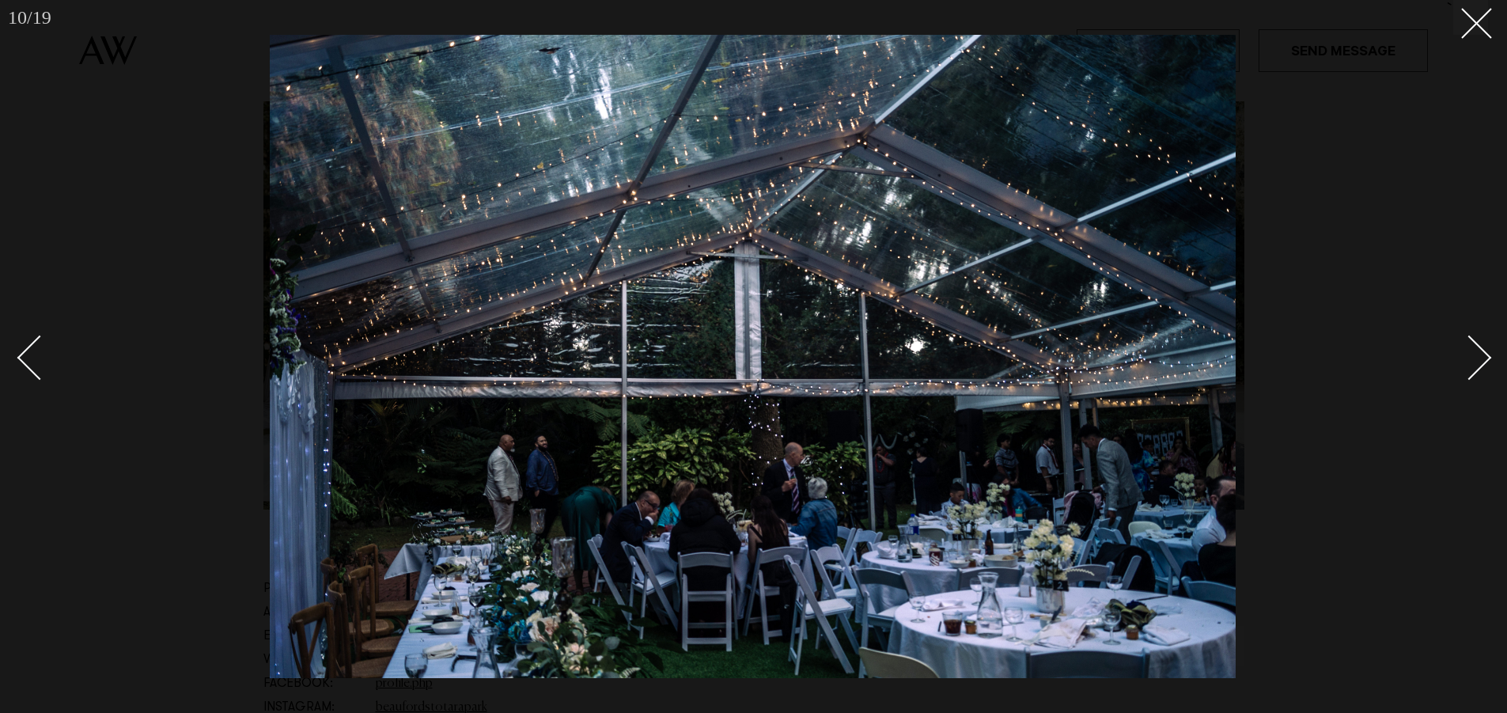
click at [1465, 353] on div "Next slide" at bounding box center [1469, 357] width 45 height 45
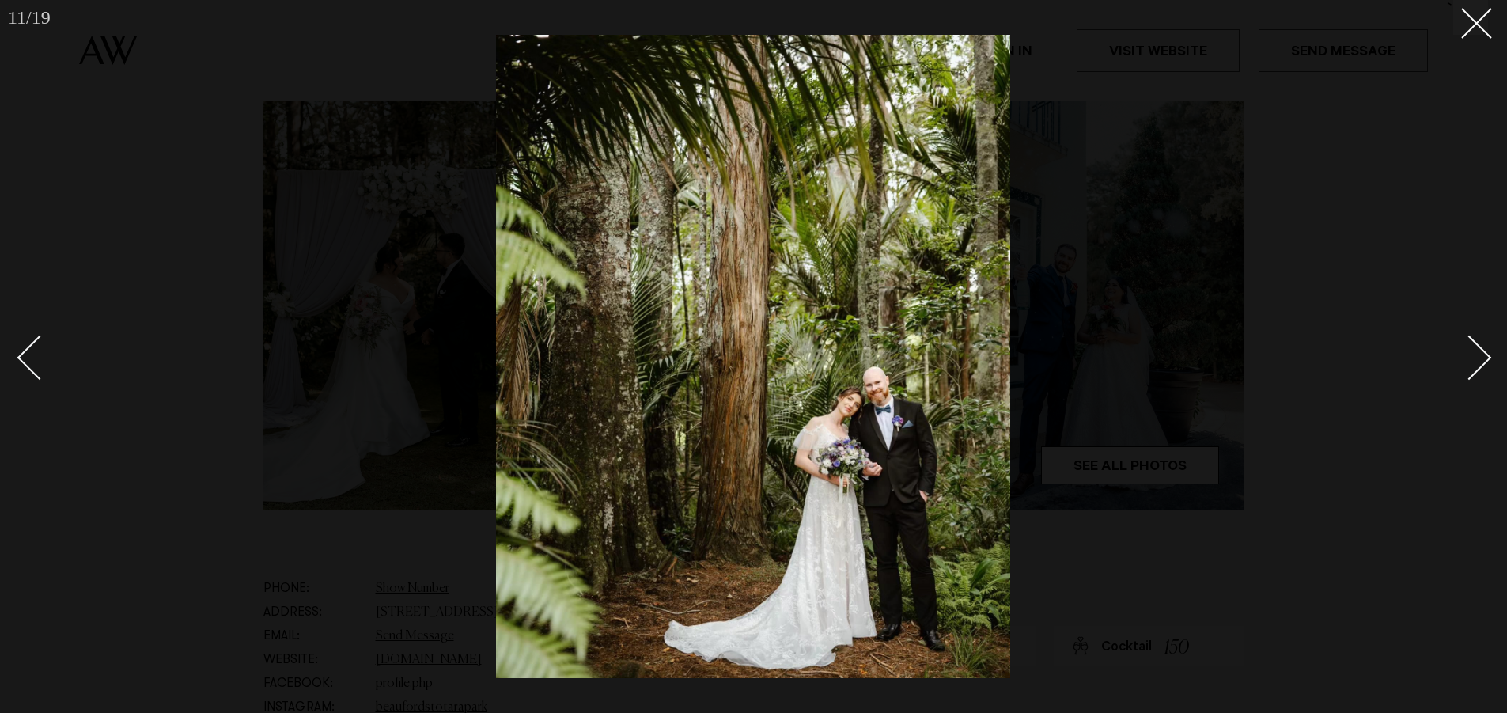
click at [1465, 353] on div "Next slide" at bounding box center [1469, 357] width 45 height 45
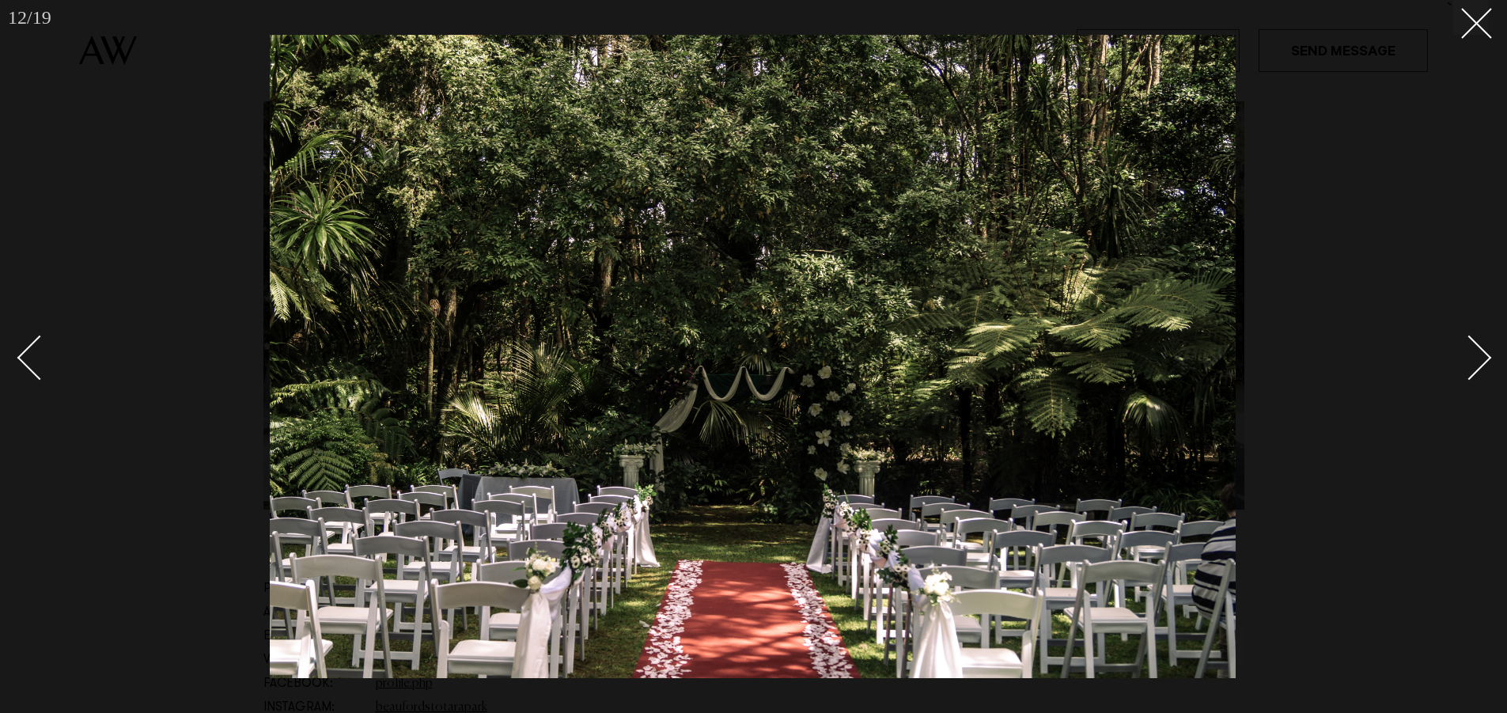
click at [1465, 353] on div "Next slide" at bounding box center [1469, 357] width 45 height 45
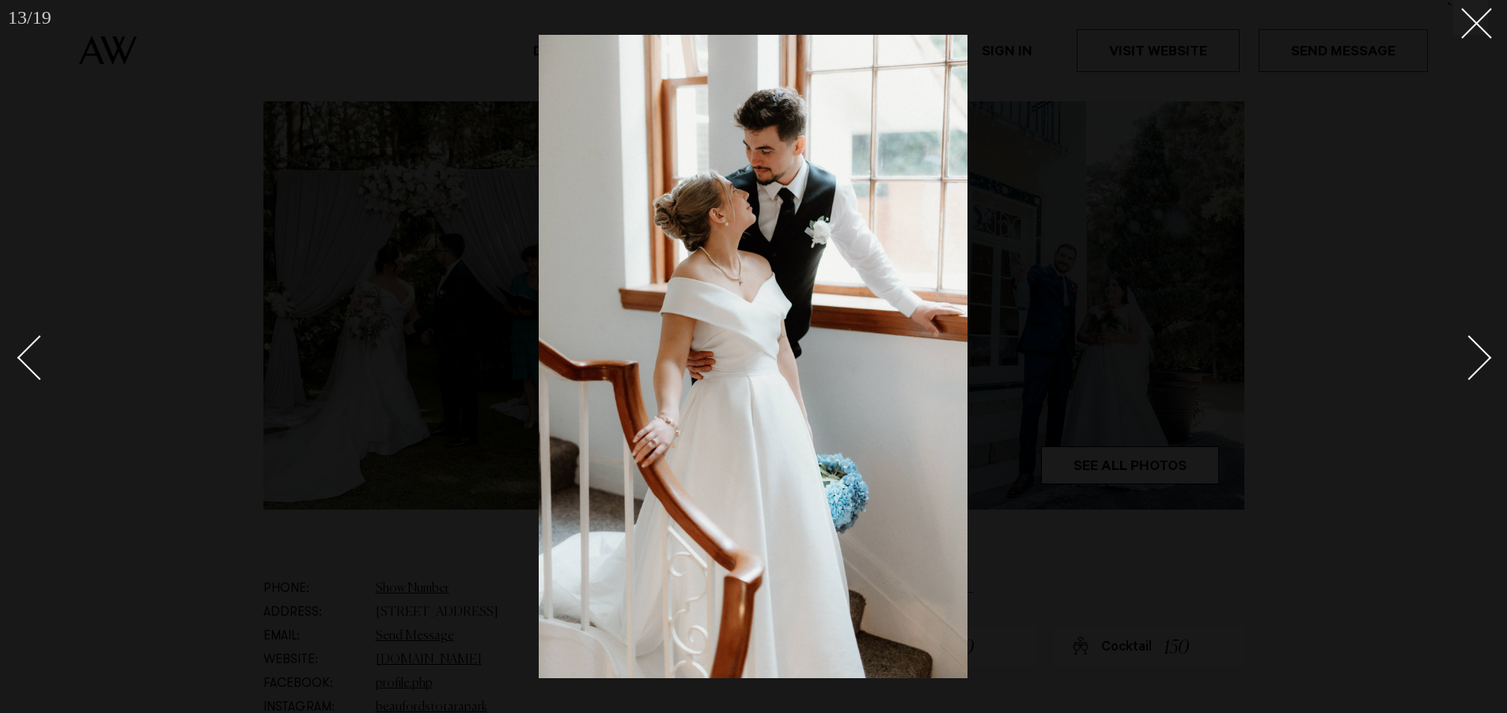
click at [1465, 353] on div "Next slide" at bounding box center [1469, 357] width 45 height 45
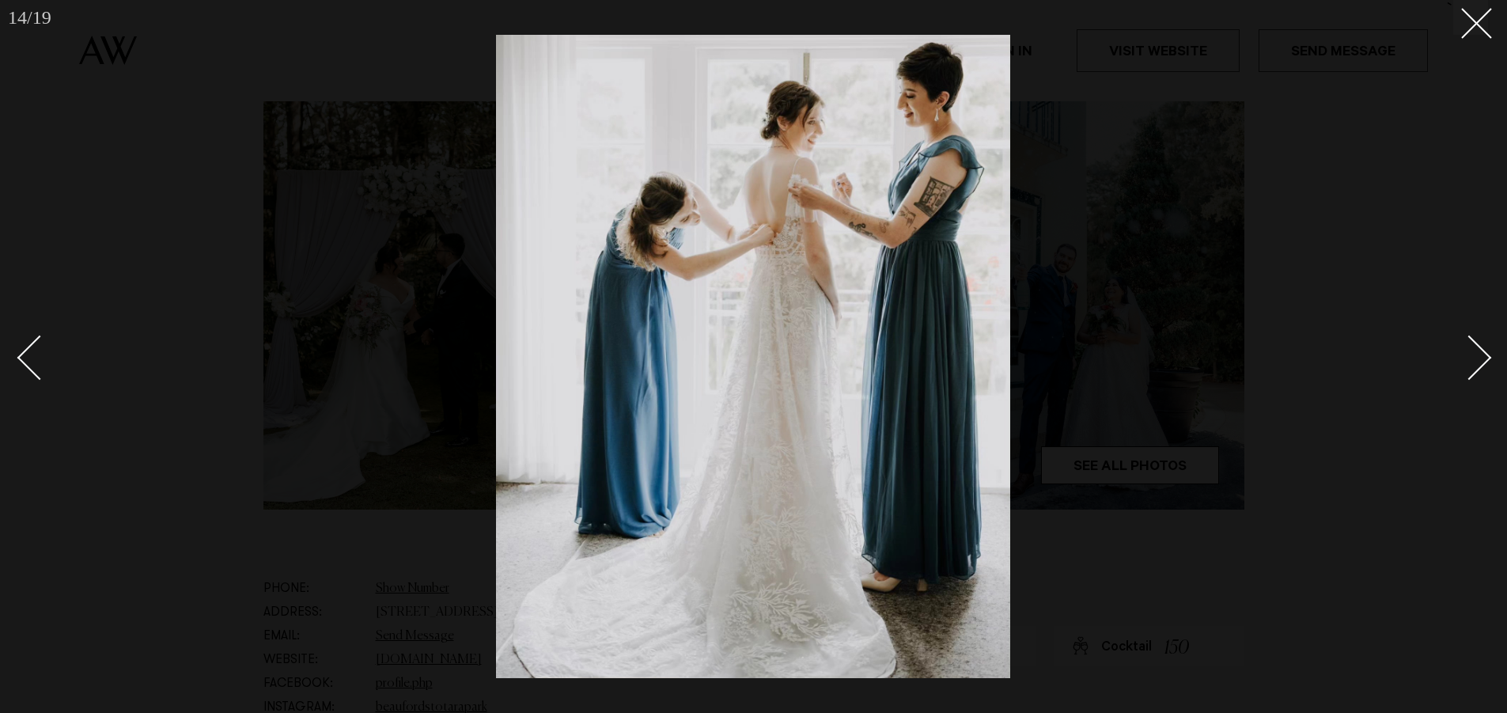
click at [1465, 353] on div "Next slide" at bounding box center [1469, 357] width 45 height 45
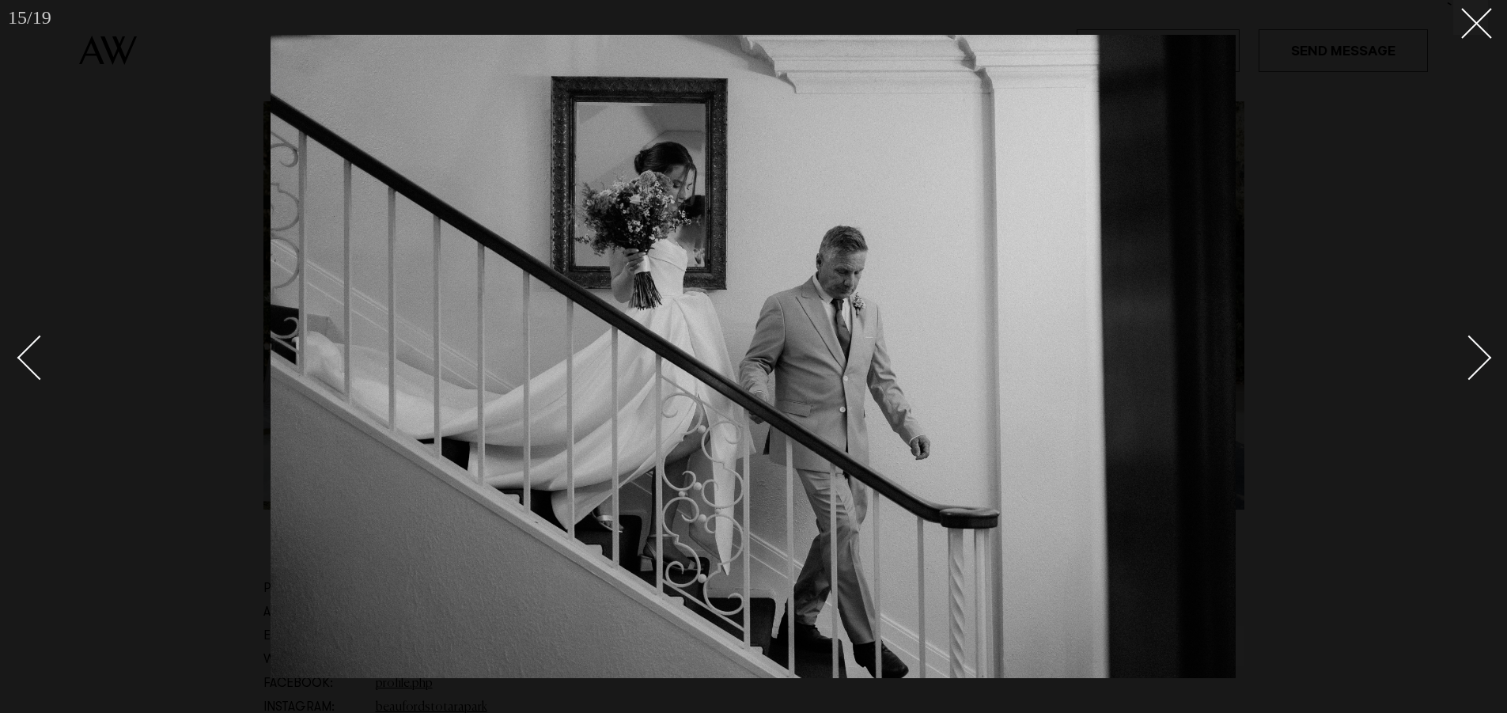
click at [1465, 353] on div "Next slide" at bounding box center [1469, 357] width 45 height 45
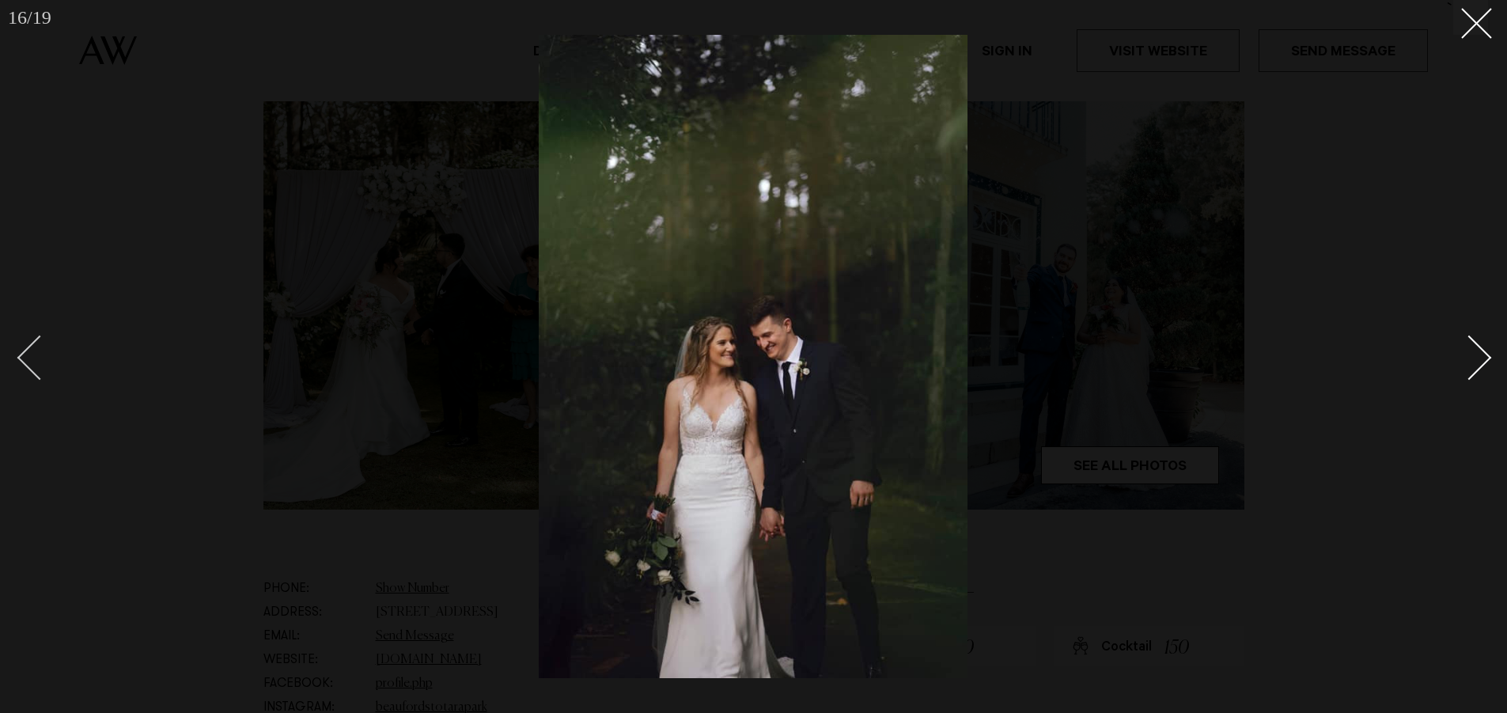
click at [32, 357] on div "Previous slide" at bounding box center [39, 357] width 45 height 45
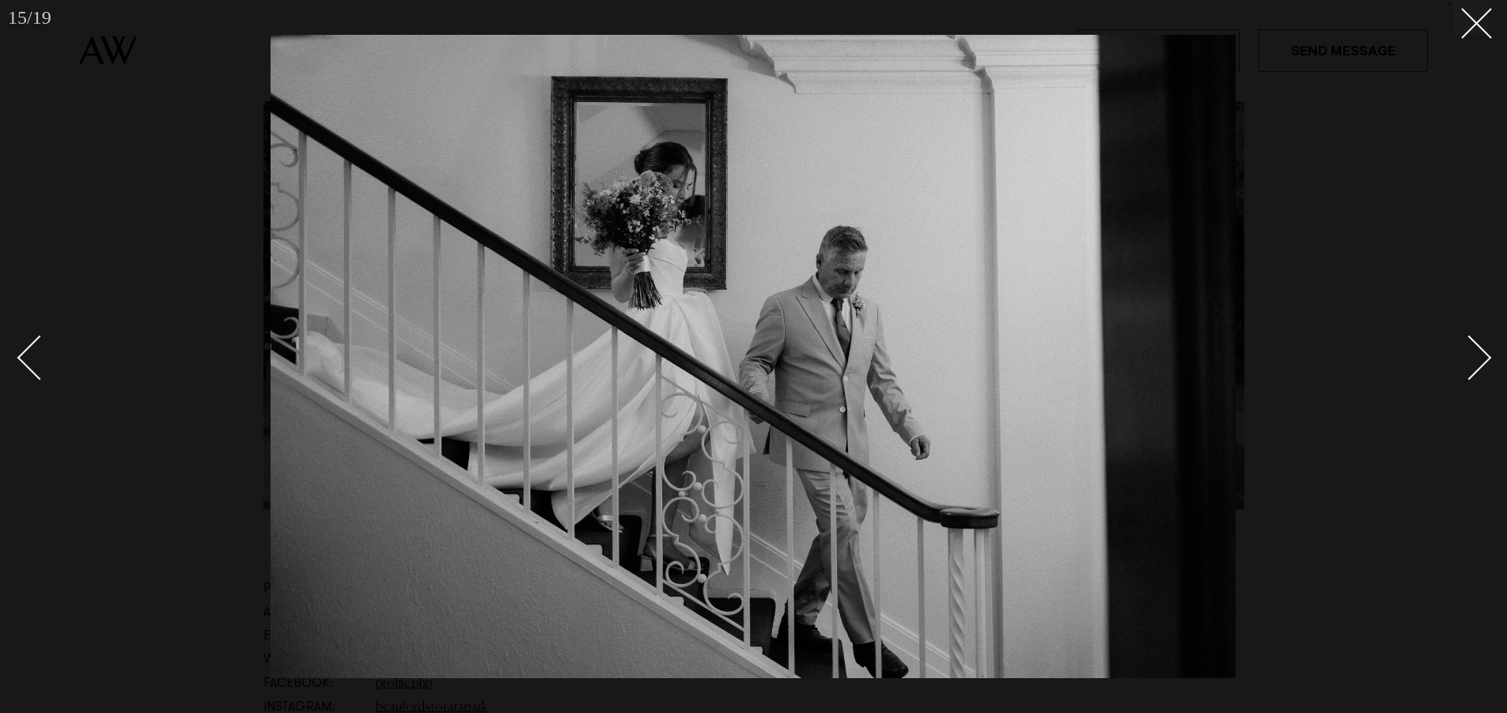
click at [1472, 366] on div "Next slide" at bounding box center [1469, 357] width 45 height 45
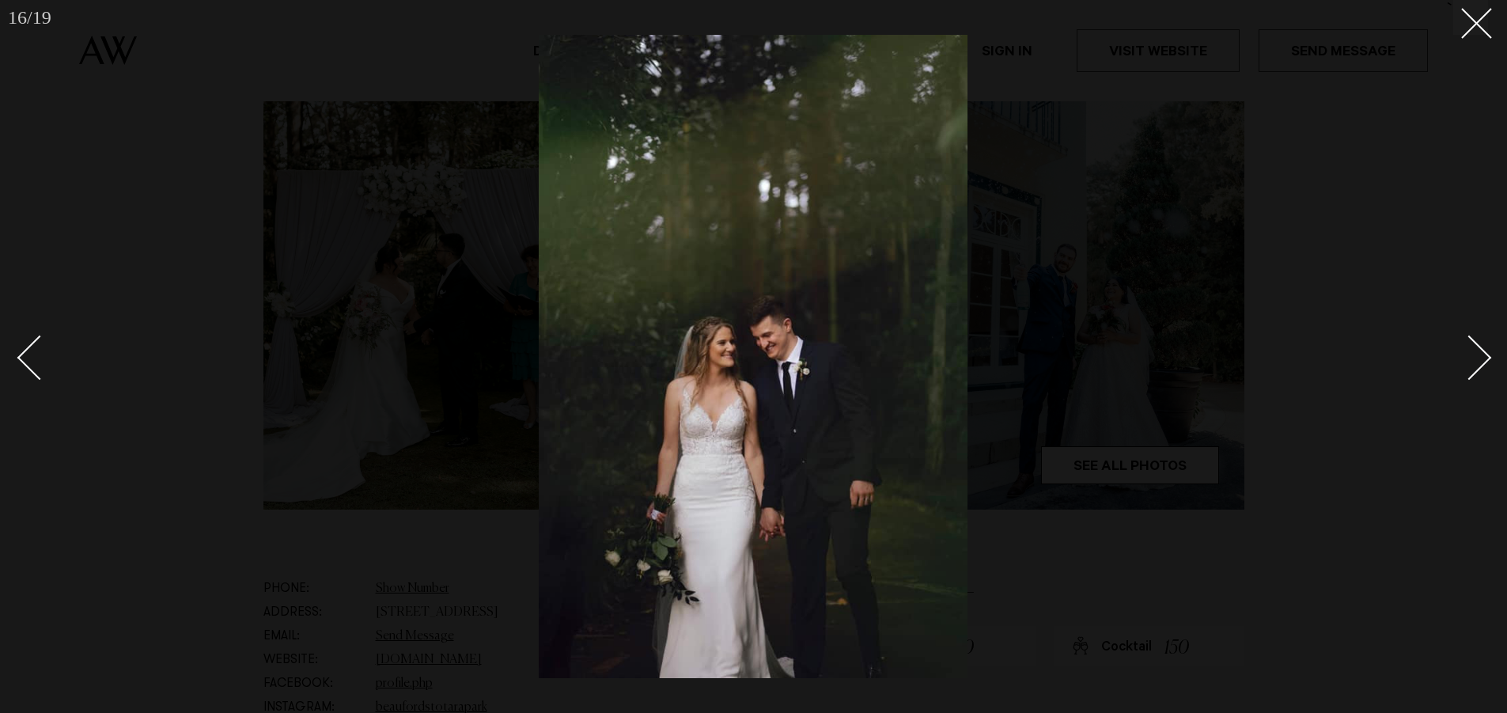
click at [1472, 366] on div "Next slide" at bounding box center [1469, 357] width 45 height 45
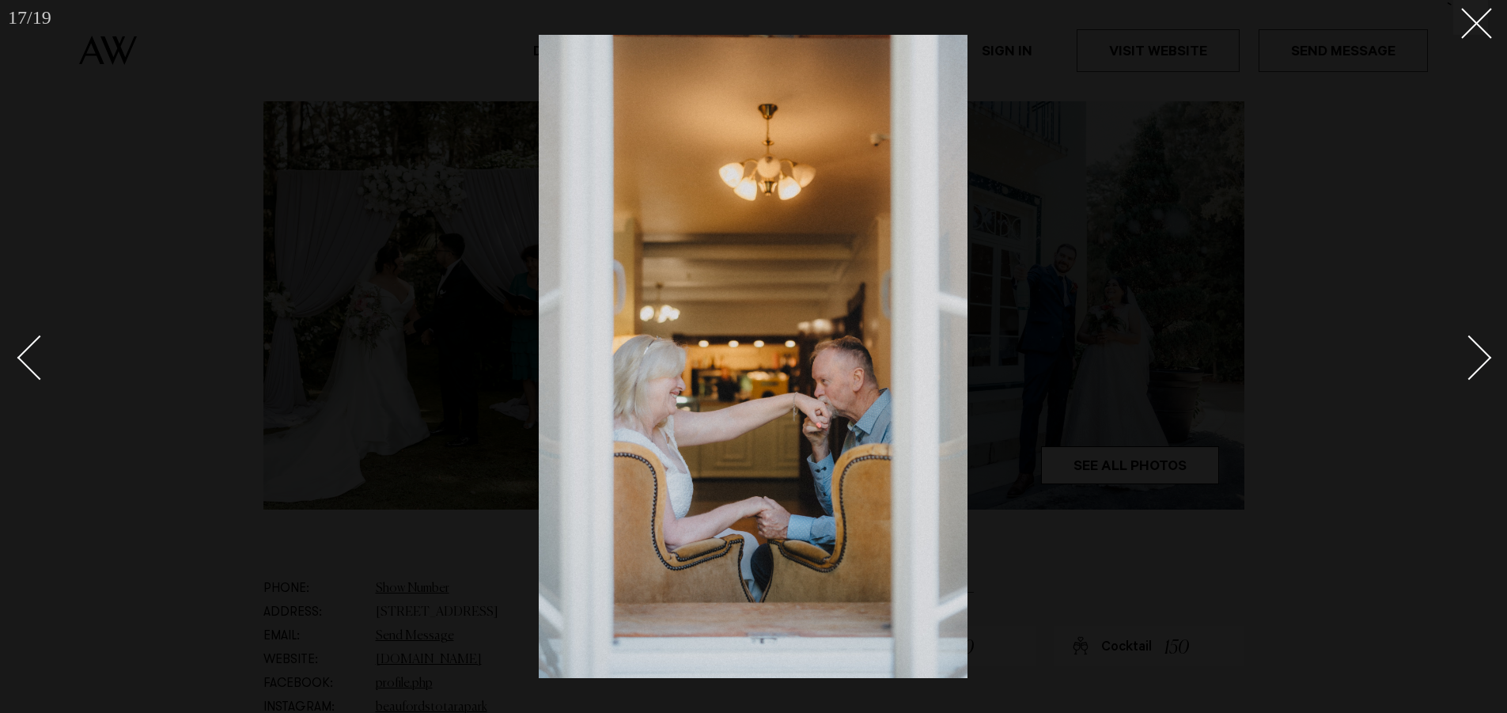
click at [1472, 366] on div "Next slide" at bounding box center [1469, 357] width 45 height 45
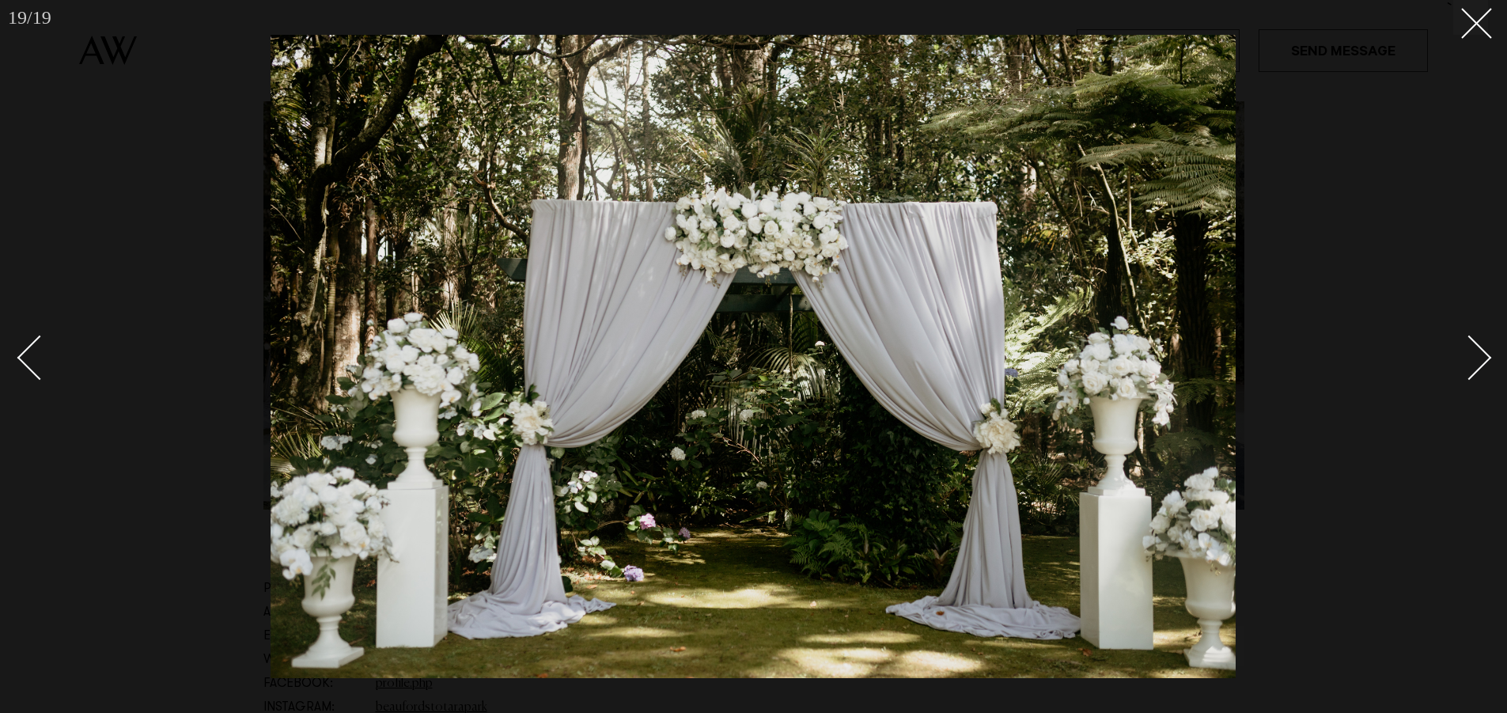
click at [1478, 350] on div "Next slide" at bounding box center [1469, 357] width 45 height 45
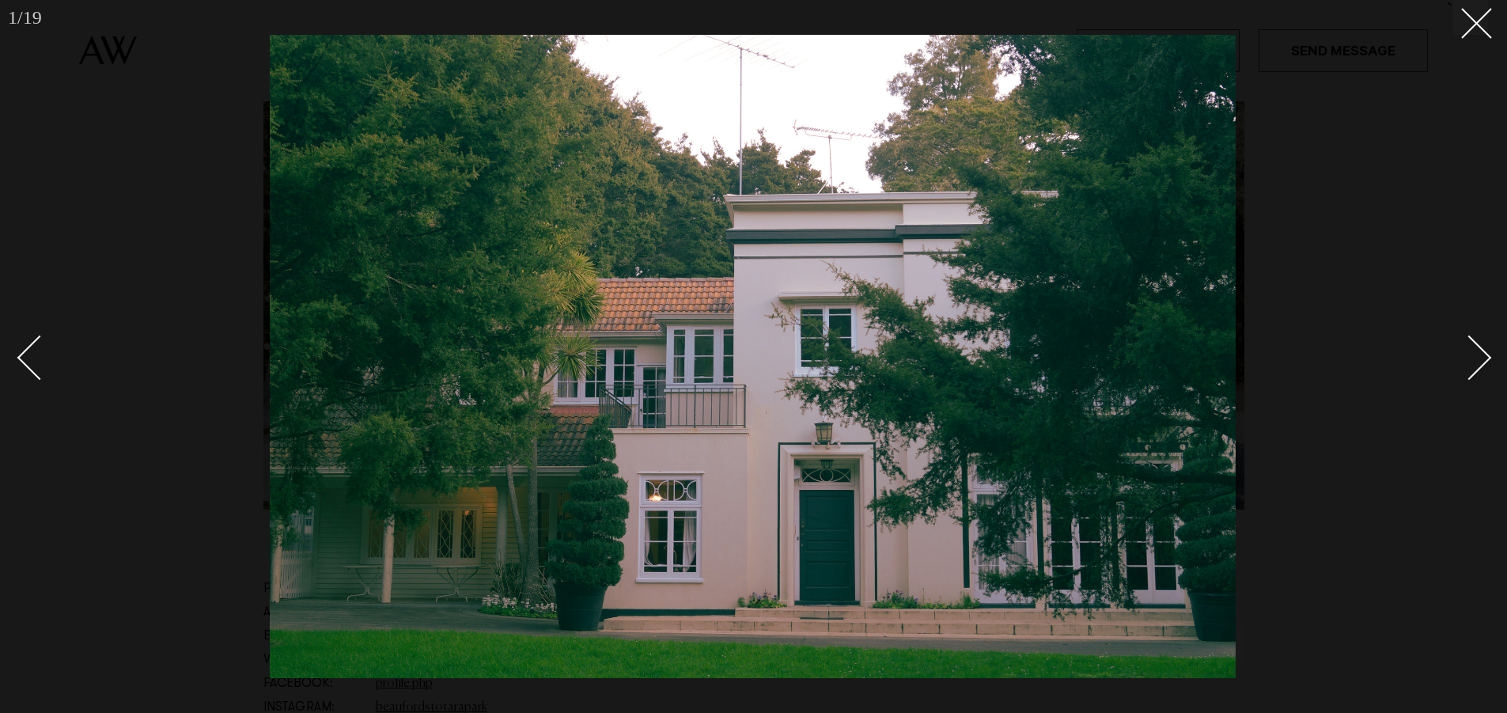
click at [1478, 350] on div "Next slide" at bounding box center [1469, 357] width 45 height 45
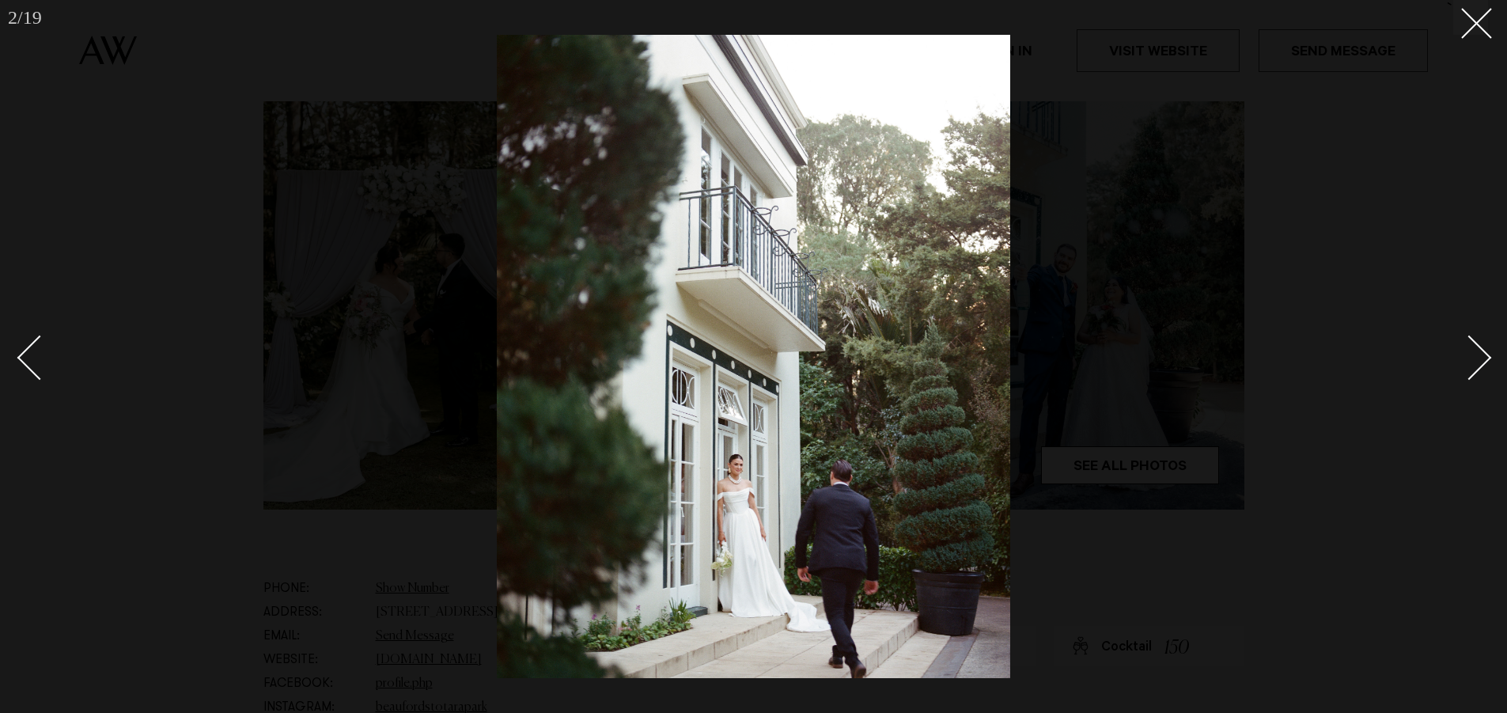
click at [1478, 350] on div "Next slide" at bounding box center [1469, 357] width 45 height 45
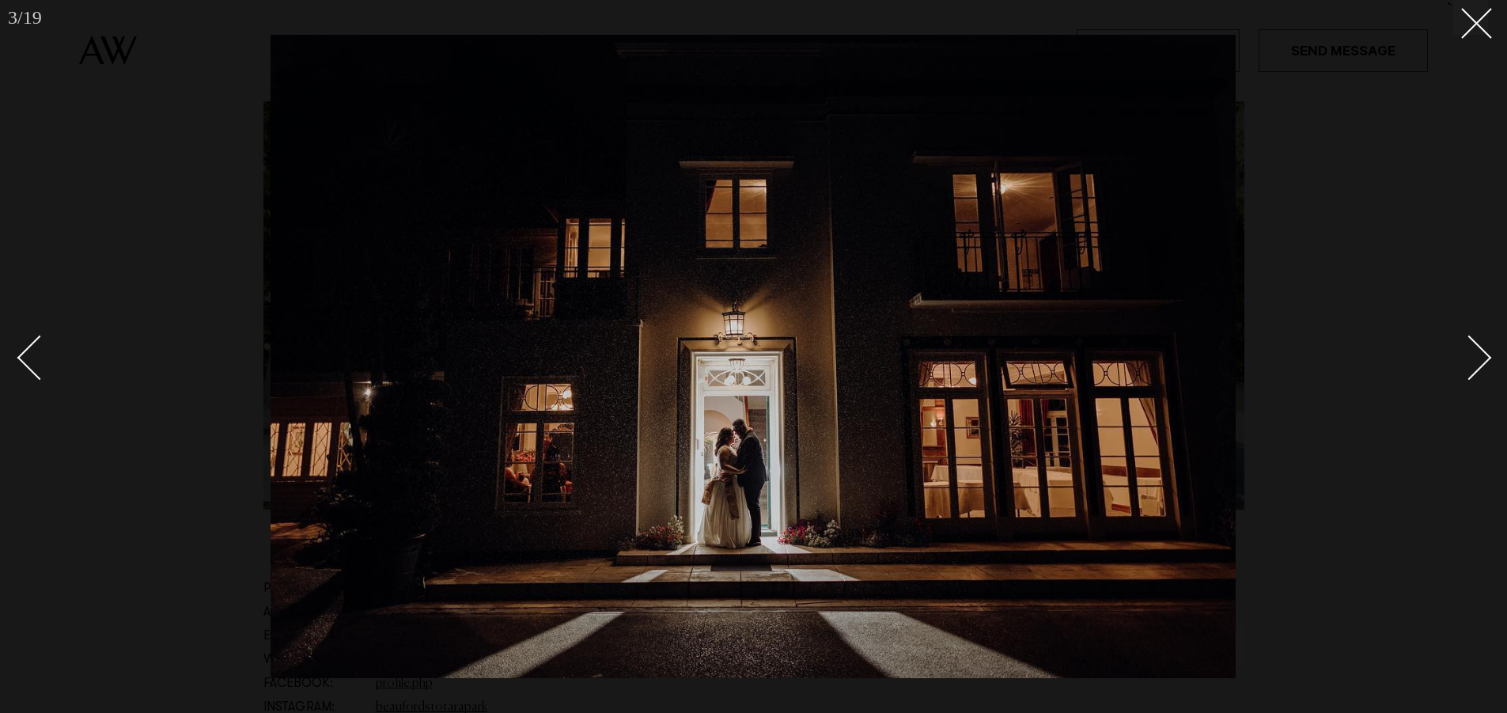
click at [1477, 350] on div "Next slide" at bounding box center [1469, 357] width 45 height 45
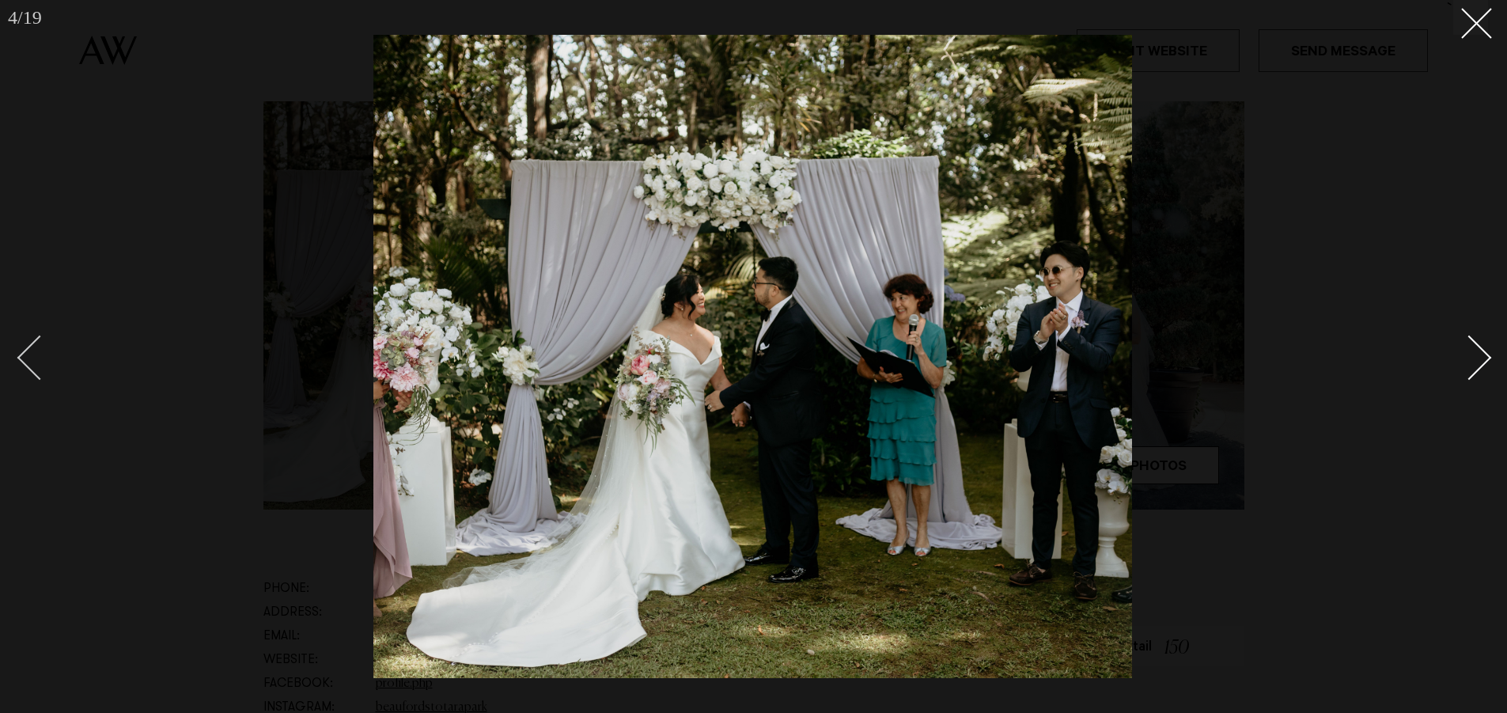
click at [32, 369] on div "Previous slide" at bounding box center [39, 357] width 45 height 45
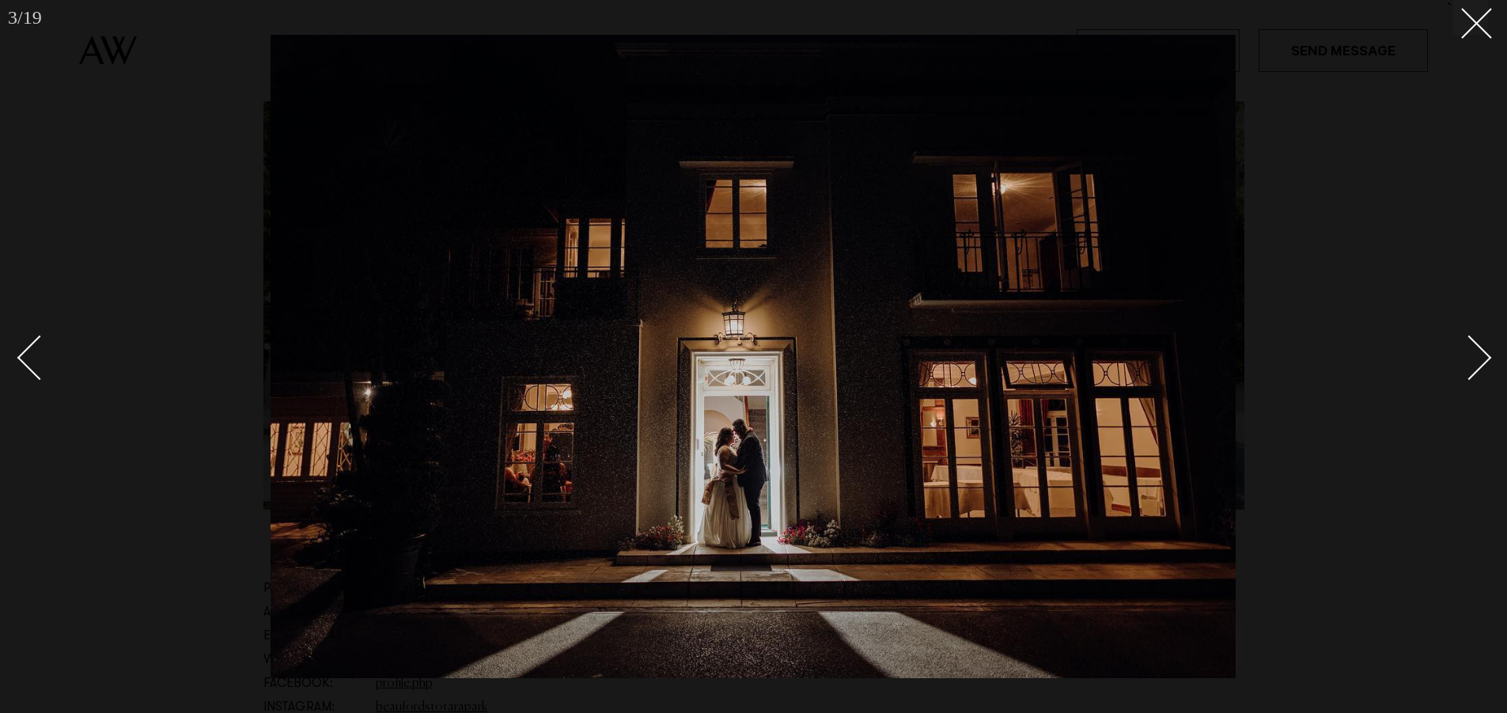
click at [1466, 361] on div "Next slide" at bounding box center [1469, 357] width 45 height 45
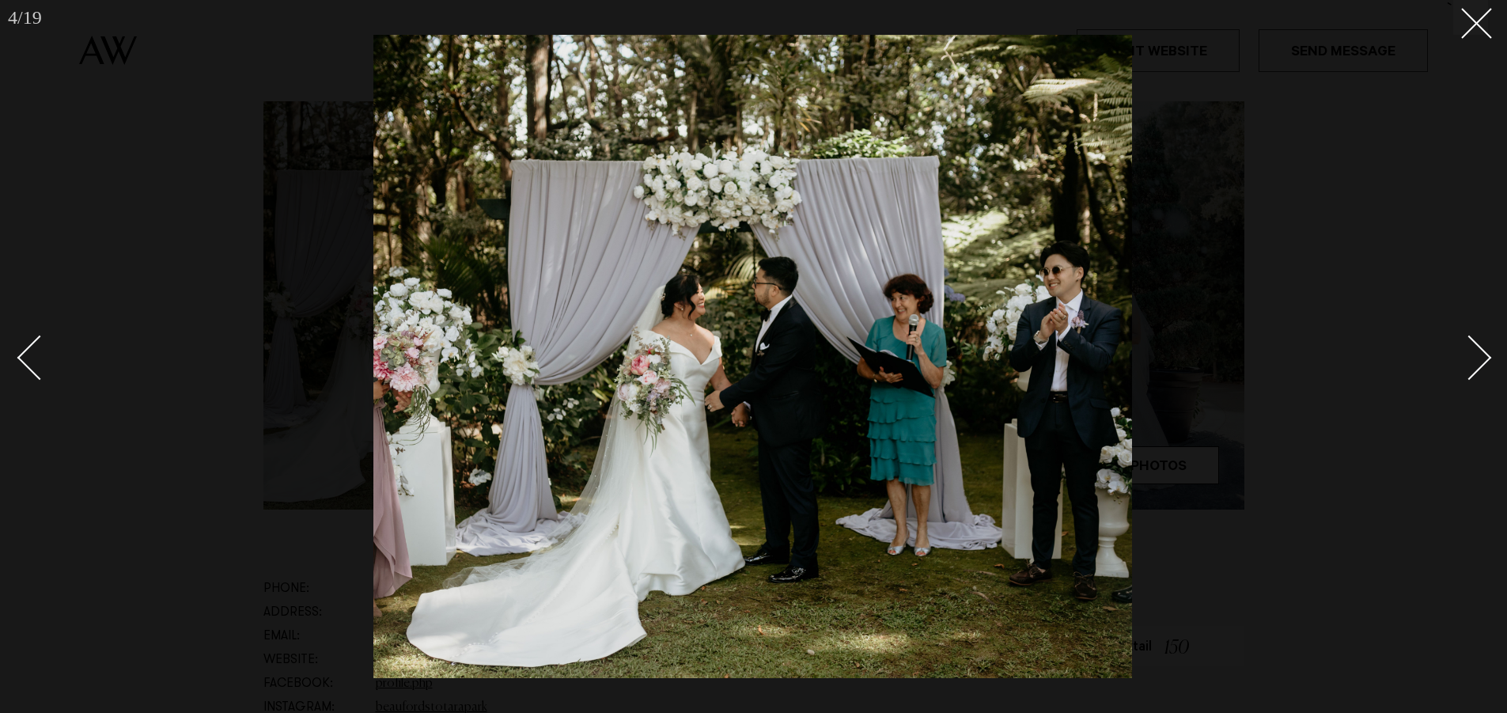
click at [1466, 361] on div "Next slide" at bounding box center [1469, 357] width 45 height 45
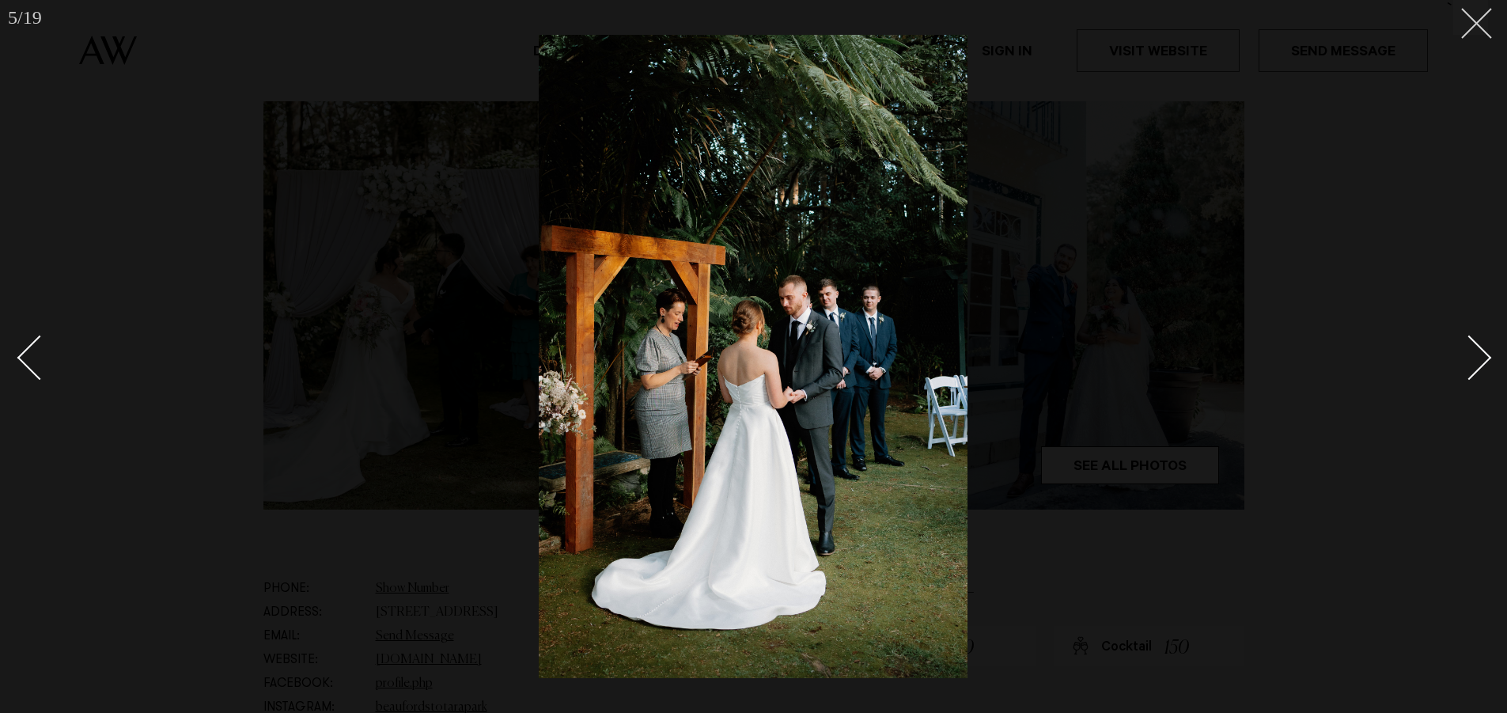
click at [1477, 28] on button at bounding box center [1471, 17] width 35 height 35
